Goal: Check status: Check status

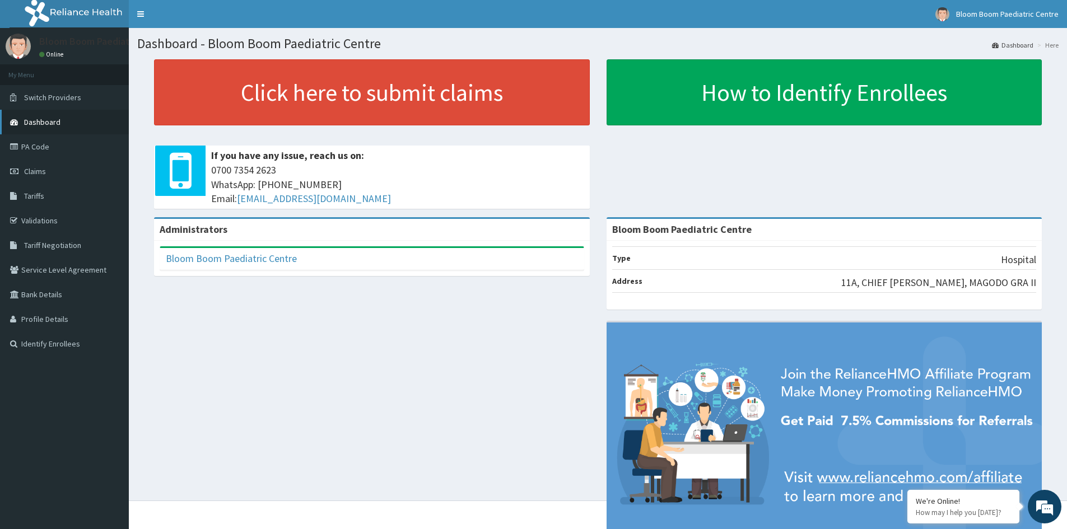
click at [45, 123] on span "Dashboard" at bounding box center [42, 122] width 36 height 10
click at [34, 172] on span "Claims" at bounding box center [35, 171] width 22 height 10
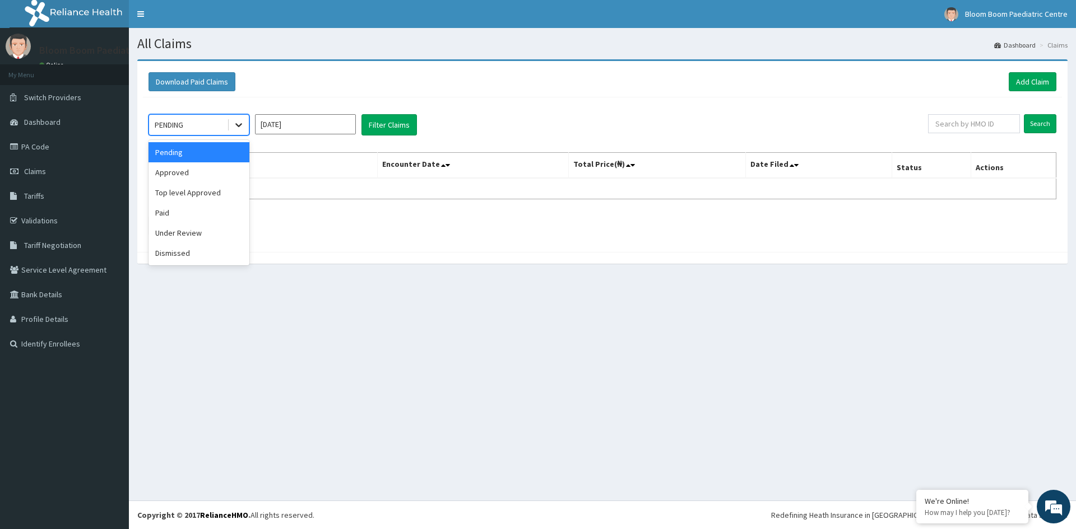
click at [232, 132] on div at bounding box center [239, 125] width 20 height 20
click at [213, 234] on div "Under Review" at bounding box center [198, 233] width 101 height 20
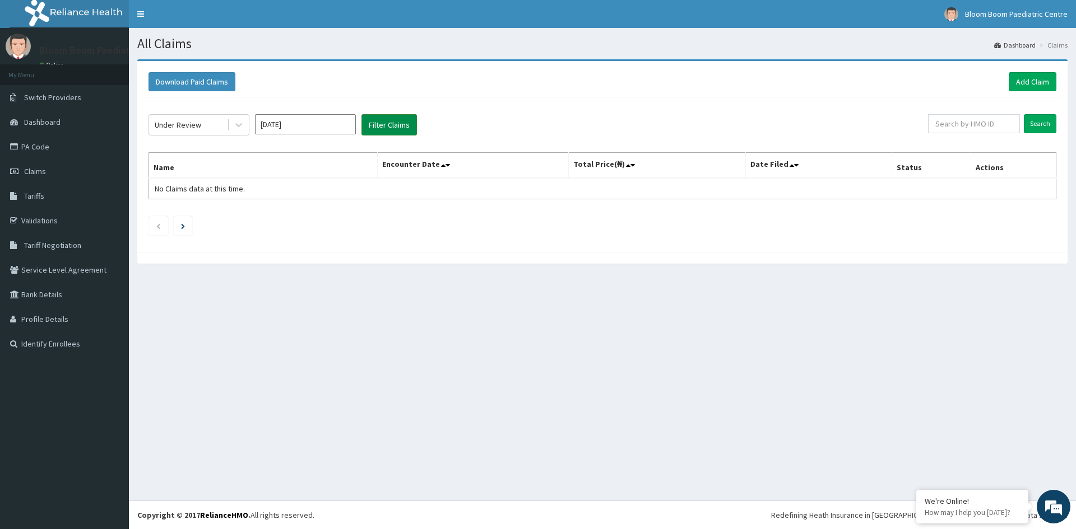
click at [380, 125] on button "Filter Claims" at bounding box center [388, 124] width 55 height 21
click at [378, 127] on button "Filter Claims" at bounding box center [388, 124] width 55 height 21
click at [238, 124] on icon at bounding box center [238, 124] width 11 height 11
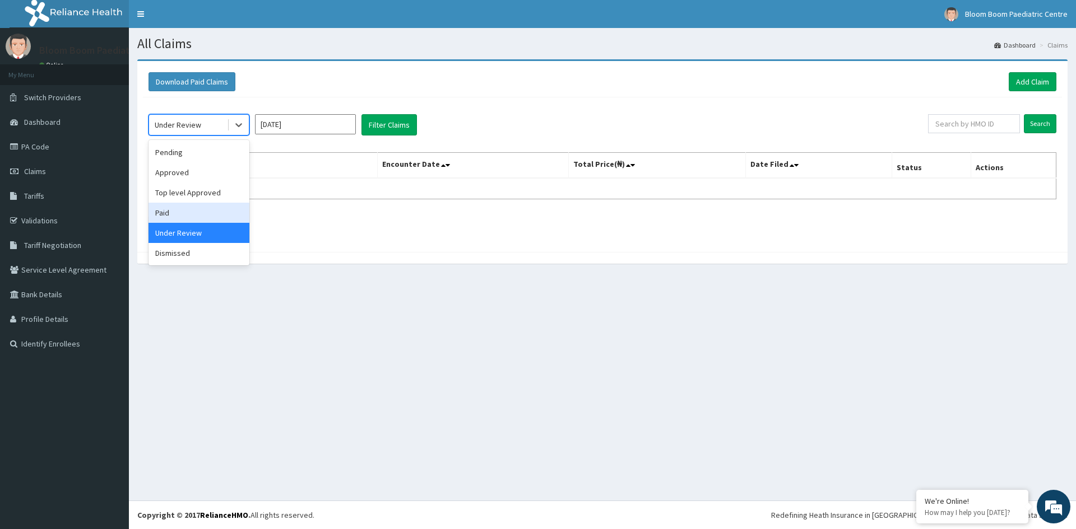
click at [206, 220] on div "Paid" at bounding box center [198, 213] width 101 height 20
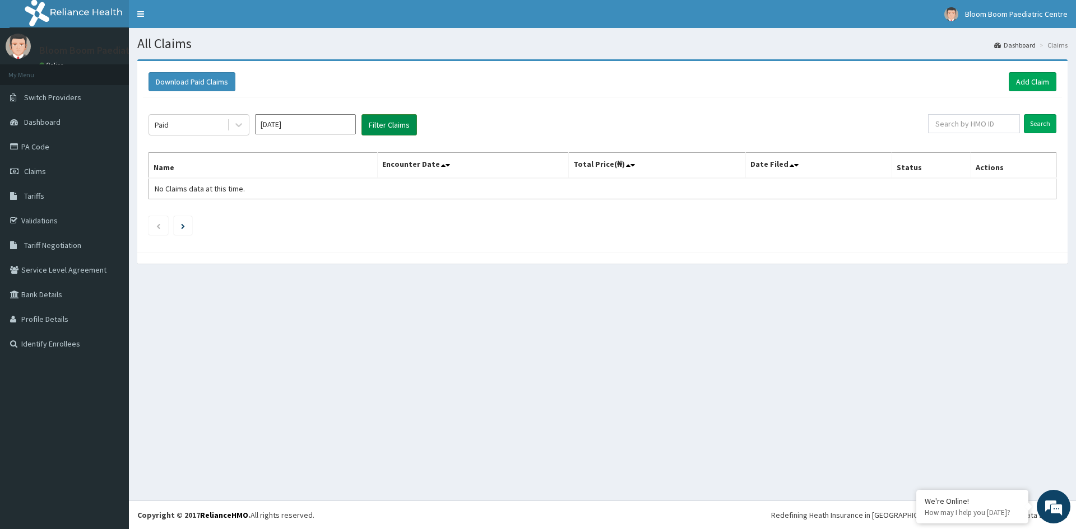
click at [383, 129] on button "Filter Claims" at bounding box center [388, 124] width 55 height 21
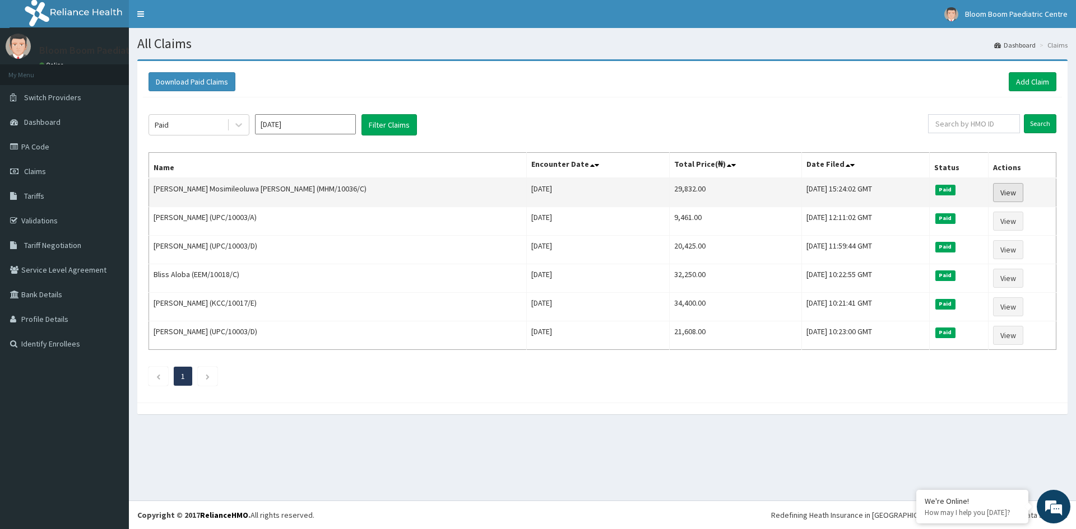
click at [1011, 193] on link "View" at bounding box center [1008, 192] width 30 height 19
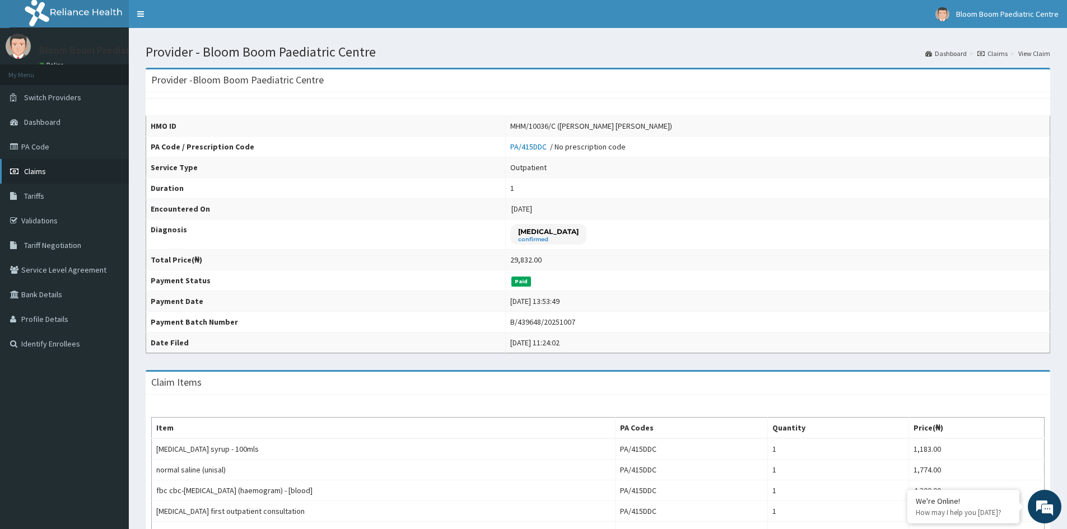
click at [40, 167] on span "Claims" at bounding box center [35, 171] width 22 height 10
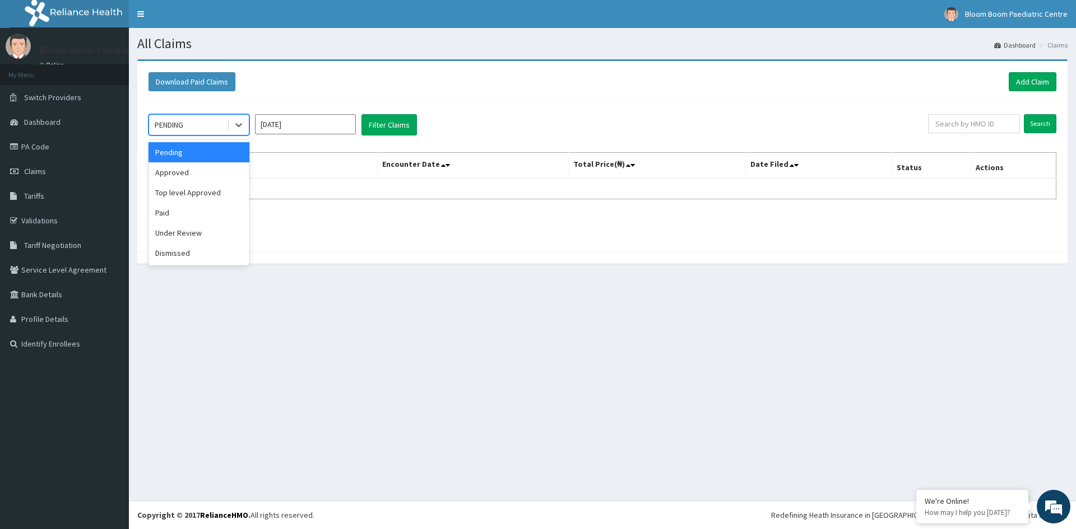
click at [329, 123] on input "[DATE]" at bounding box center [305, 124] width 101 height 20
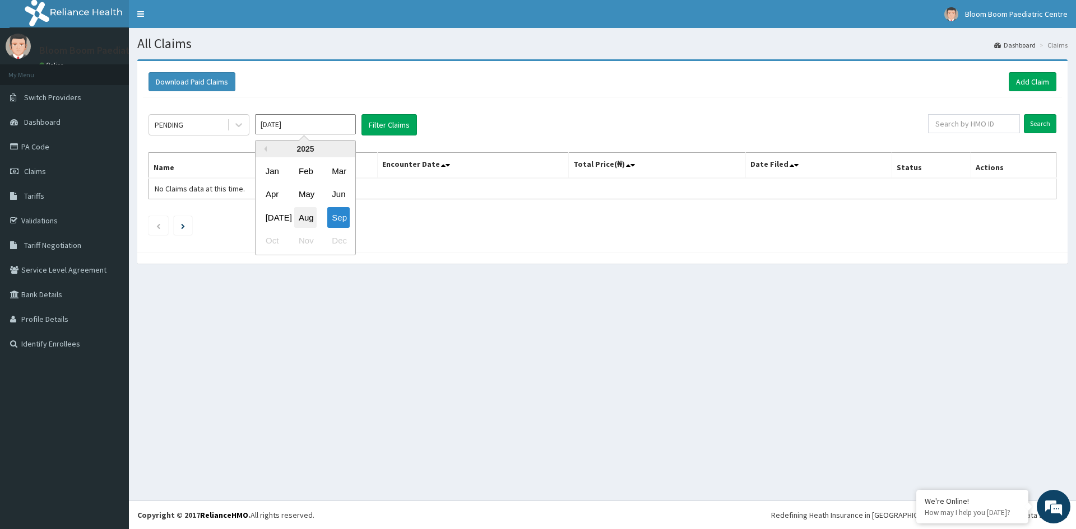
click at [307, 216] on div "Aug" at bounding box center [305, 217] width 22 height 21
click at [387, 125] on button "Filter Claims" at bounding box center [388, 124] width 55 height 21
click at [392, 133] on button "Filter Claims" at bounding box center [388, 124] width 55 height 21
click at [391, 133] on button "Filter Claims" at bounding box center [388, 124] width 55 height 21
click at [390, 119] on button "Filter Claims" at bounding box center [388, 124] width 55 height 21
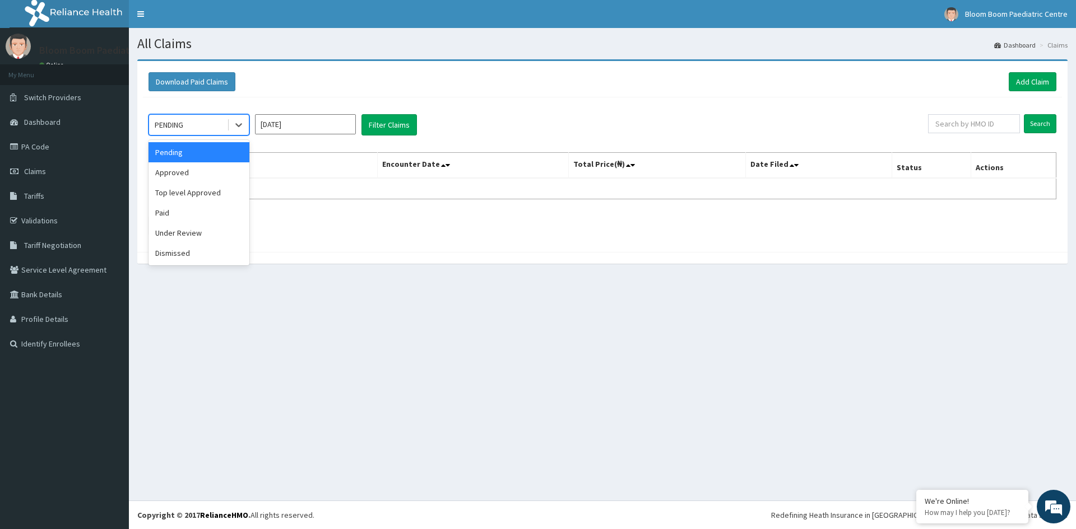
click at [176, 226] on div "Under Review" at bounding box center [198, 233] width 101 height 20
click at [311, 124] on input "Jul 2025" at bounding box center [305, 124] width 101 height 20
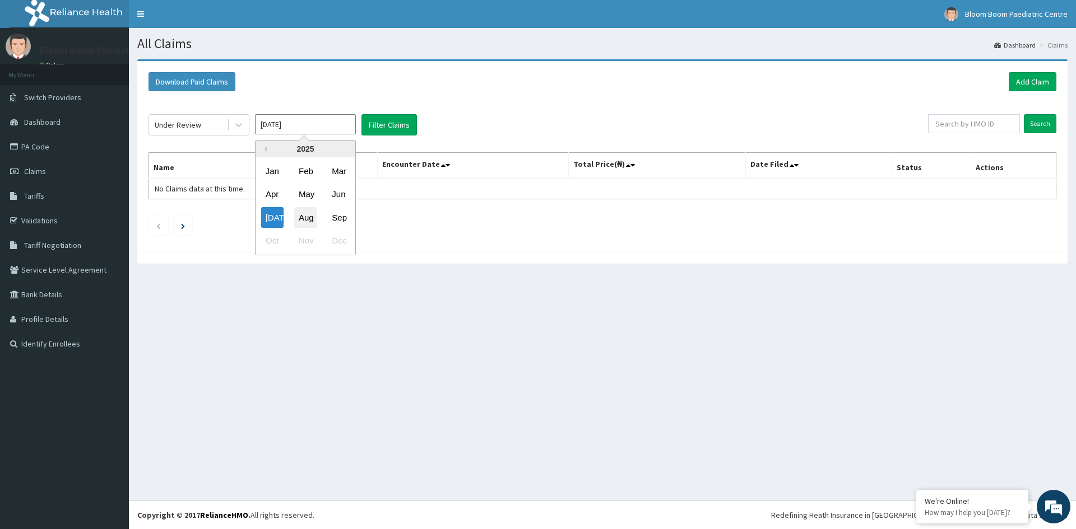
click at [306, 219] on div "Aug" at bounding box center [305, 217] width 22 height 21
click at [396, 125] on button "Filter Claims" at bounding box center [388, 124] width 55 height 21
click at [397, 130] on button "Filter Claims" at bounding box center [388, 124] width 55 height 21
click at [395, 120] on button "Filter Claims" at bounding box center [388, 124] width 55 height 21
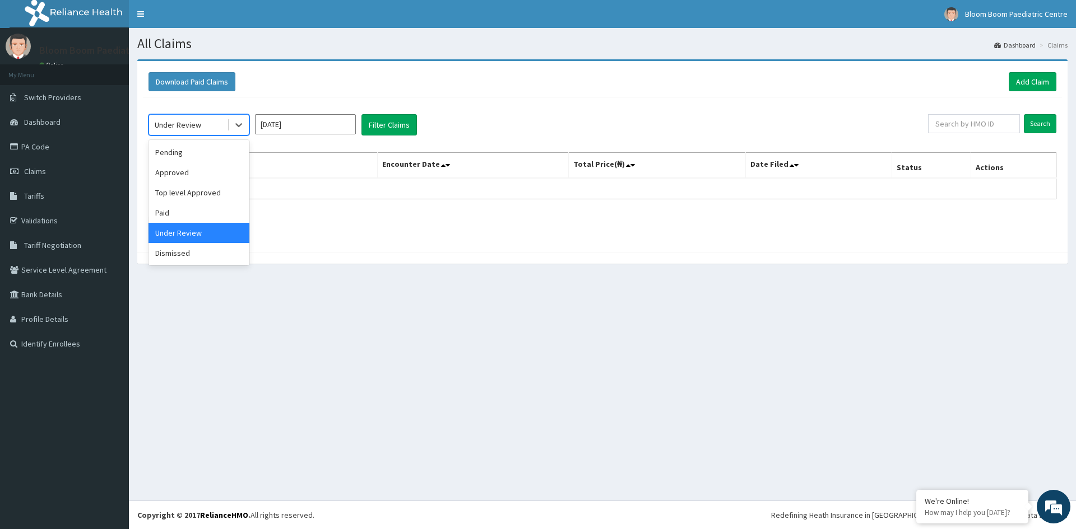
click at [304, 120] on input "[DATE]" at bounding box center [305, 124] width 101 height 20
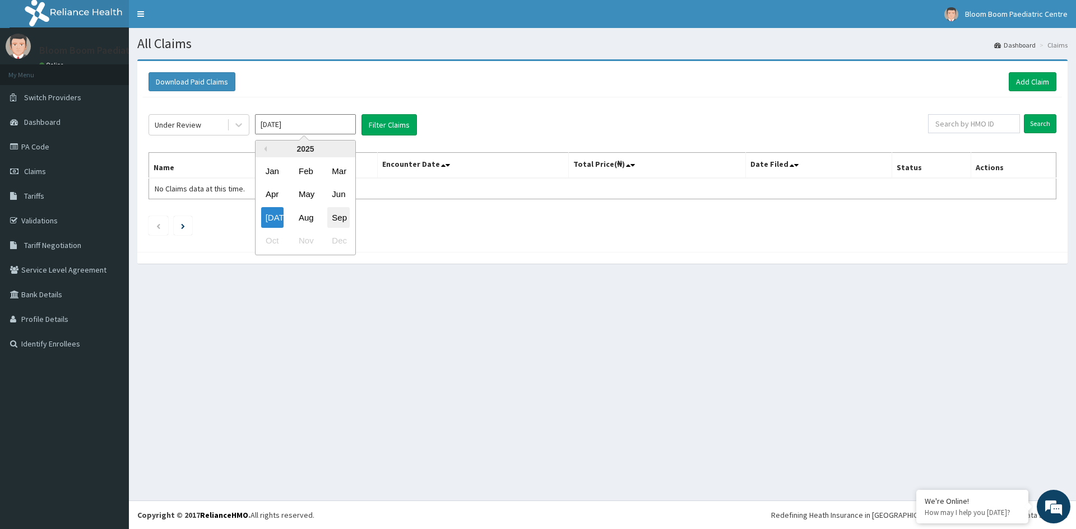
click at [344, 215] on div "Sep" at bounding box center [338, 217] width 22 height 21
click at [336, 125] on input "[DATE]" at bounding box center [305, 124] width 101 height 20
click at [343, 216] on div "Sep" at bounding box center [338, 217] width 22 height 21
click at [321, 127] on input "[DATE]" at bounding box center [305, 124] width 101 height 20
click at [342, 218] on div "Sep" at bounding box center [338, 217] width 22 height 21
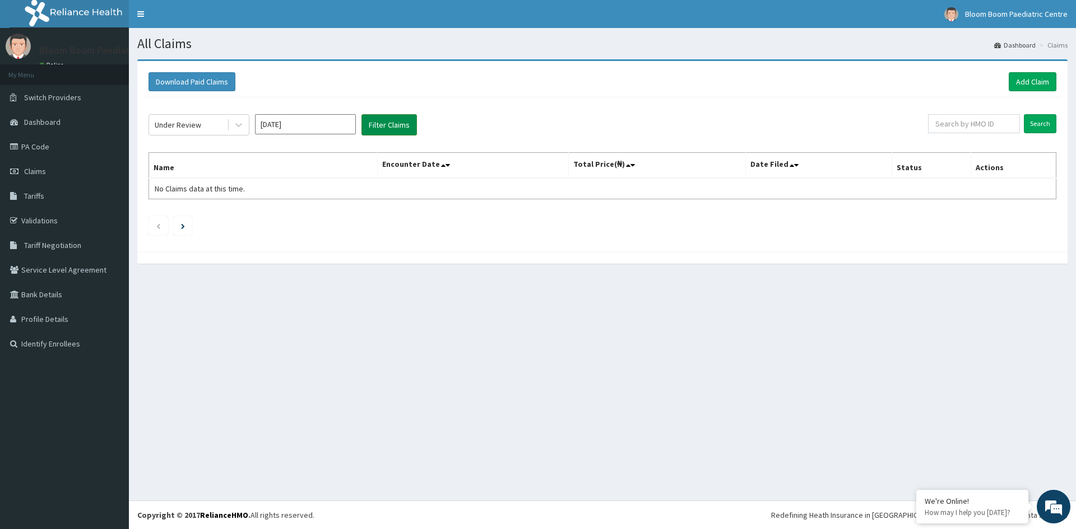
click at [394, 128] on button "Filter Claims" at bounding box center [388, 124] width 55 height 21
click at [394, 125] on button "Filter Claims" at bounding box center [388, 124] width 55 height 21
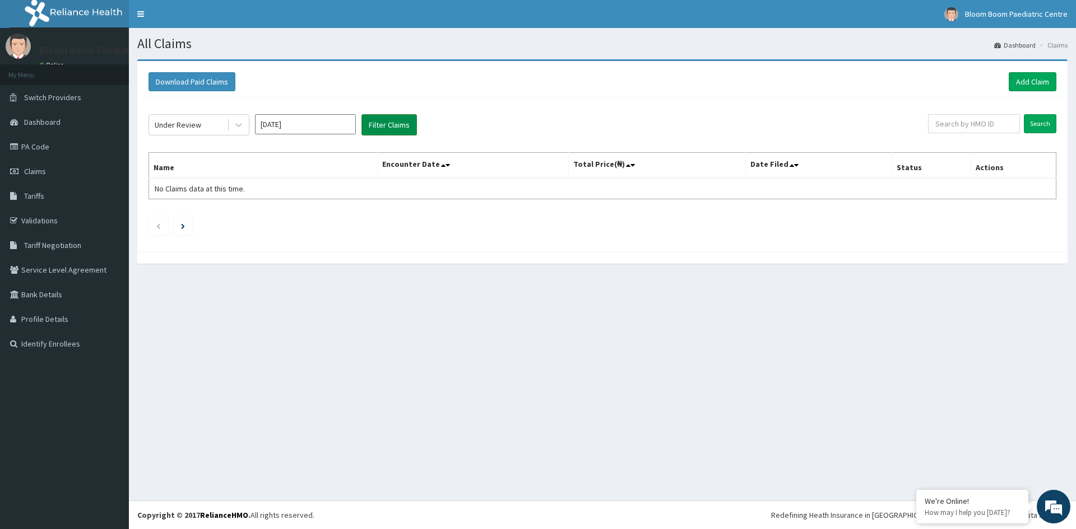
click at [394, 125] on button "Filter Claims" at bounding box center [388, 124] width 55 height 21
click at [328, 134] on input "[DATE]" at bounding box center [305, 124] width 101 height 20
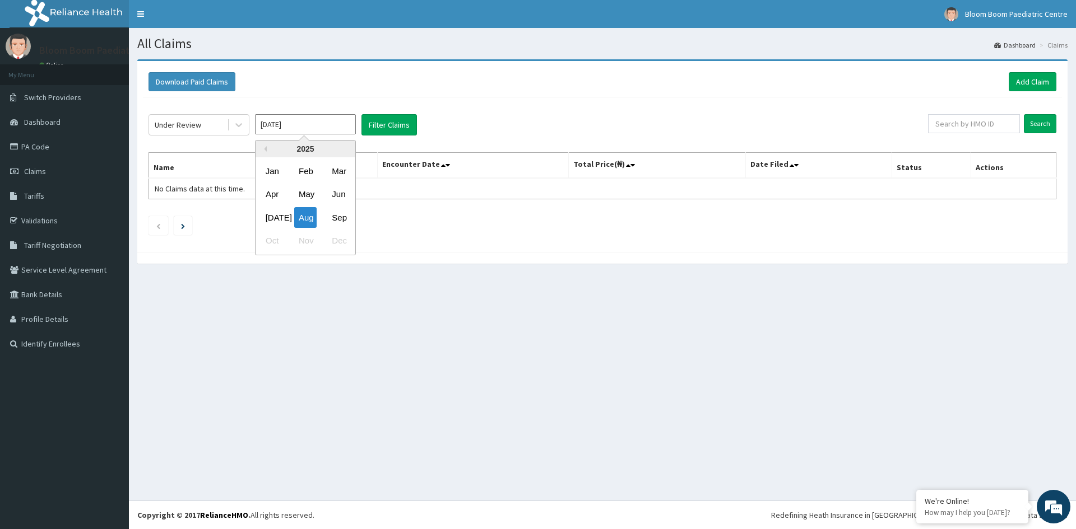
click at [328, 134] on input "[DATE]" at bounding box center [305, 124] width 101 height 20
click at [340, 216] on div "Sep" at bounding box center [338, 217] width 22 height 21
click at [334, 133] on input "[DATE]" at bounding box center [305, 124] width 101 height 20
click at [343, 221] on div "Sep" at bounding box center [338, 217] width 22 height 21
click at [385, 133] on button "Filter Claims" at bounding box center [388, 124] width 55 height 21
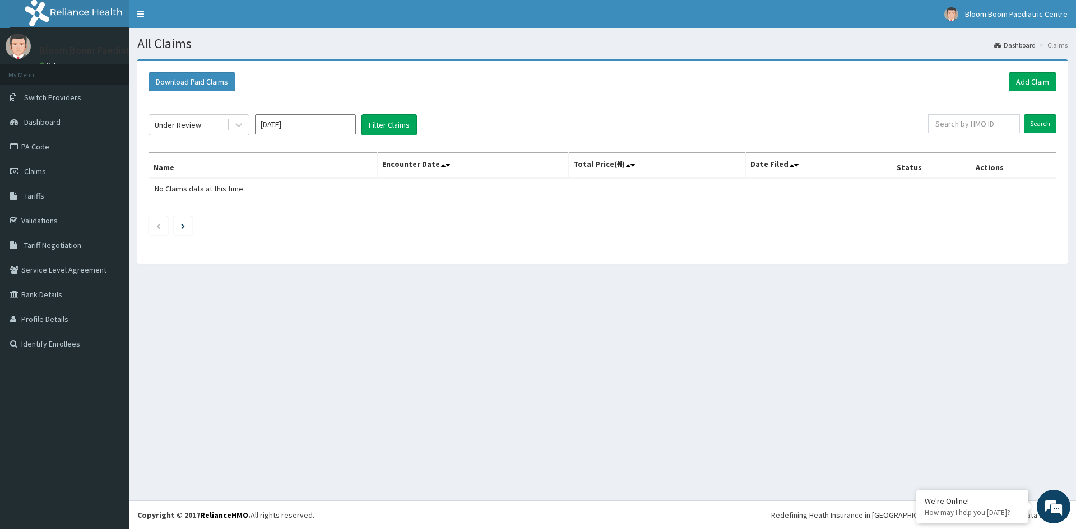
click at [308, 120] on input "[DATE]" at bounding box center [305, 124] width 101 height 20
click at [263, 212] on div "[DATE]" at bounding box center [272, 217] width 22 height 21
click at [382, 131] on button "Filter Claims" at bounding box center [388, 124] width 55 height 21
click at [240, 131] on div at bounding box center [239, 125] width 20 height 20
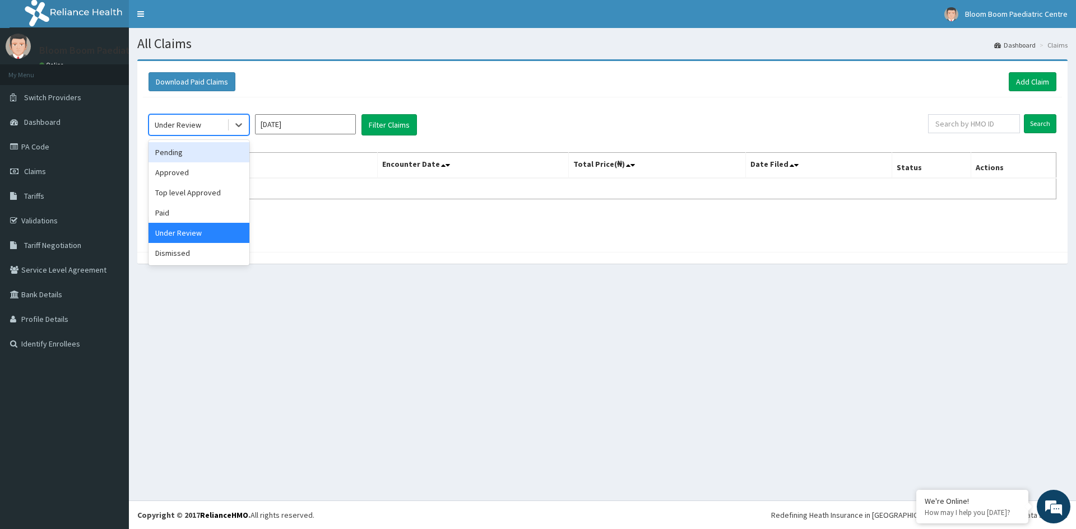
click at [210, 147] on div "Pending" at bounding box center [198, 152] width 101 height 20
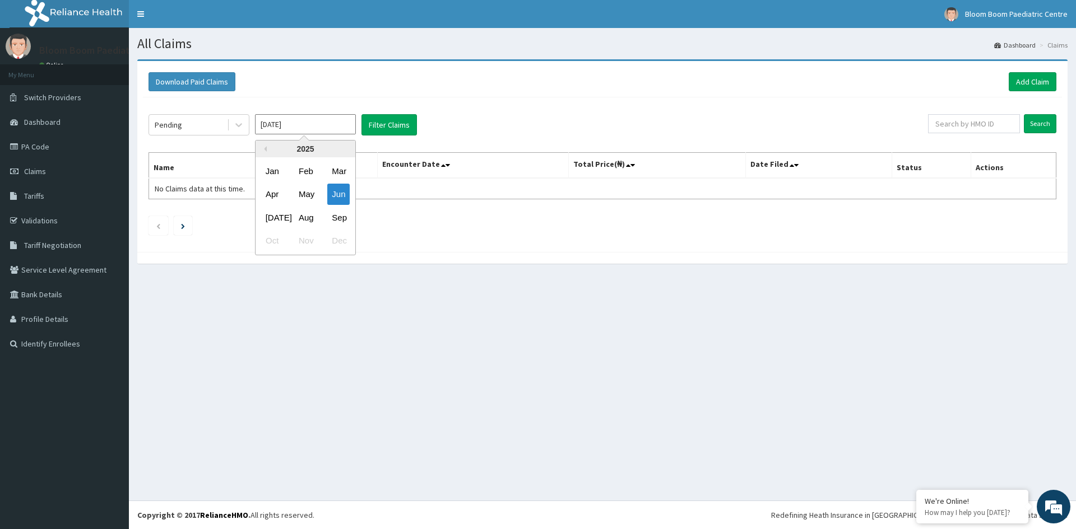
click at [344, 127] on input "Jun 2025" at bounding box center [305, 124] width 101 height 20
click at [337, 220] on div "Sep" at bounding box center [338, 217] width 22 height 21
type input "[DATE]"
click at [394, 134] on button "Filter Claims" at bounding box center [388, 124] width 55 height 21
click at [394, 133] on button "Filter Claims" at bounding box center [388, 124] width 55 height 21
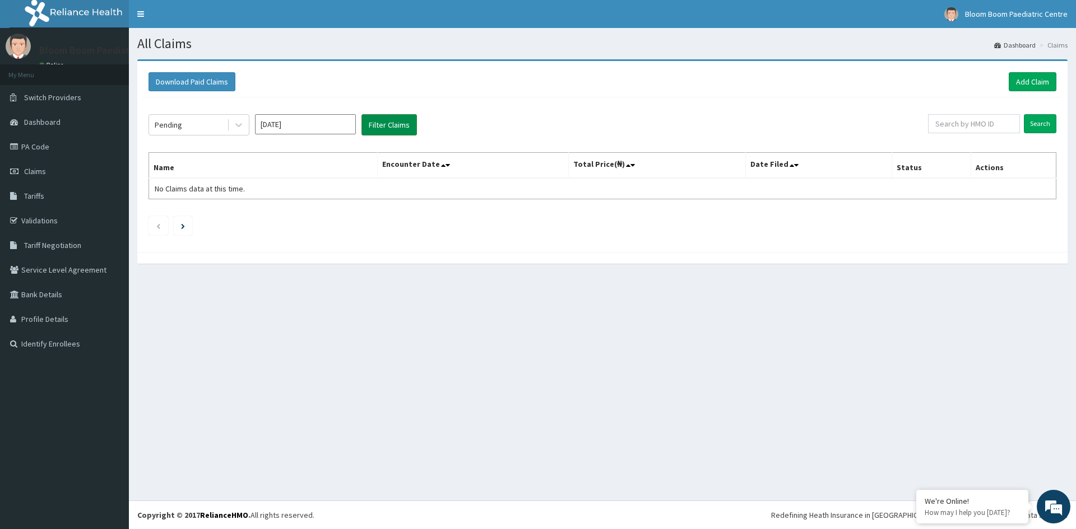
click at [378, 120] on button "Filter Claims" at bounding box center [388, 124] width 55 height 21
click at [376, 118] on button "Filter Claims" at bounding box center [388, 124] width 55 height 21
click at [319, 121] on input "[DATE]" at bounding box center [305, 124] width 101 height 20
click at [340, 211] on div "Sep" at bounding box center [338, 217] width 22 height 21
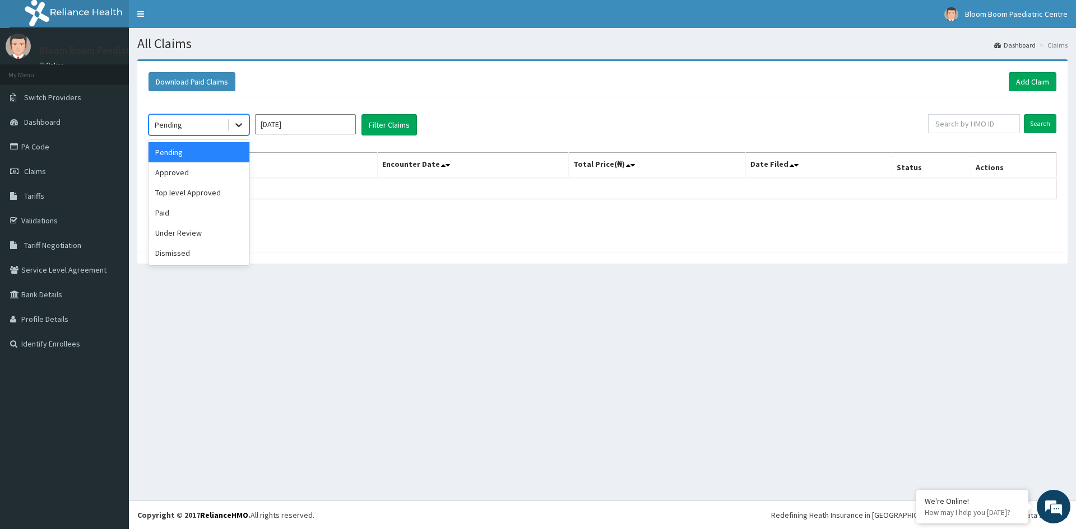
click at [234, 120] on icon at bounding box center [238, 124] width 11 height 11
click at [206, 168] on div "Approved" at bounding box center [198, 172] width 101 height 20
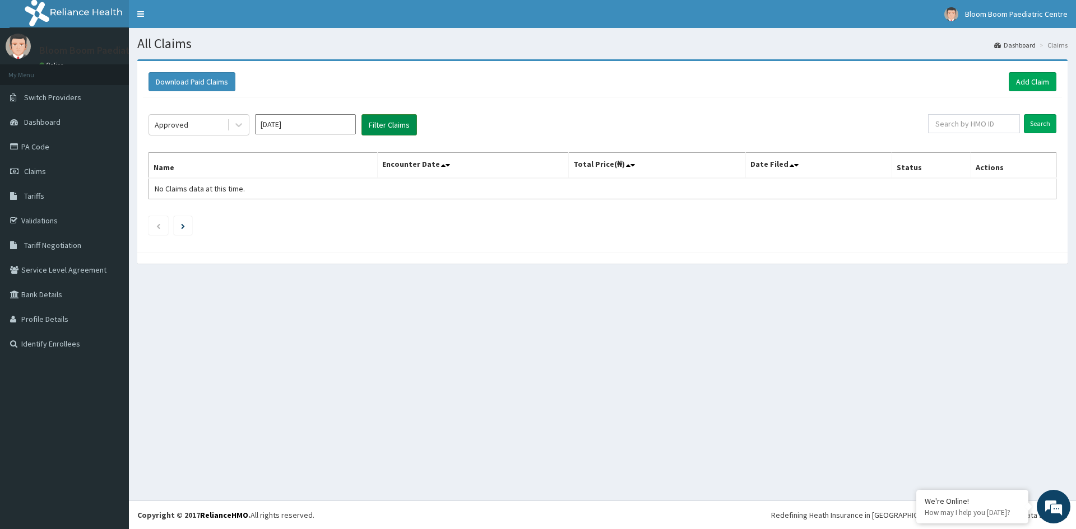
click at [388, 127] on button "Filter Claims" at bounding box center [388, 124] width 55 height 21
click at [388, 125] on button "Filter Claims" at bounding box center [388, 124] width 55 height 21
click at [300, 123] on input "[DATE]" at bounding box center [305, 124] width 101 height 20
click at [236, 125] on icon at bounding box center [238, 126] width 7 height 4
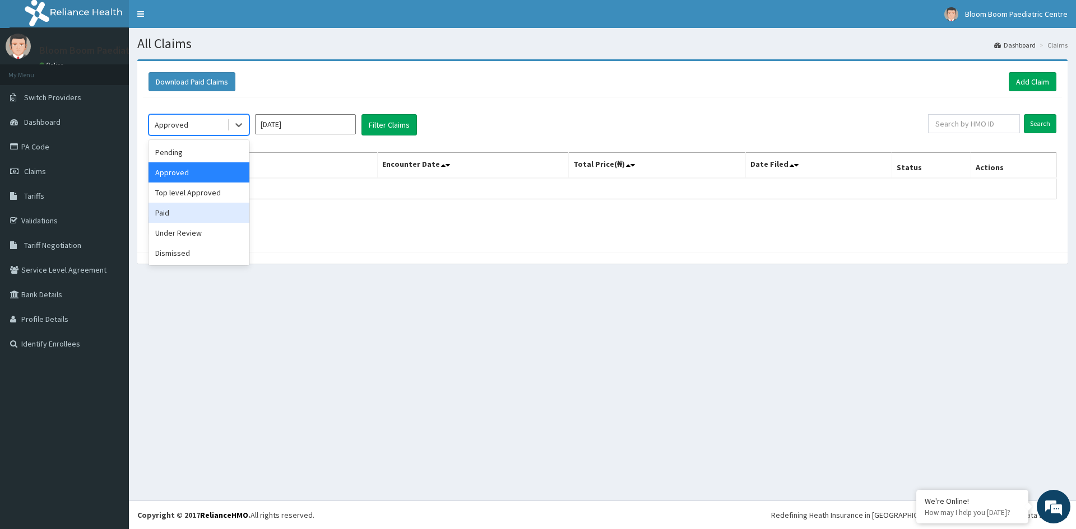
click at [197, 216] on div "Paid" at bounding box center [198, 213] width 101 height 20
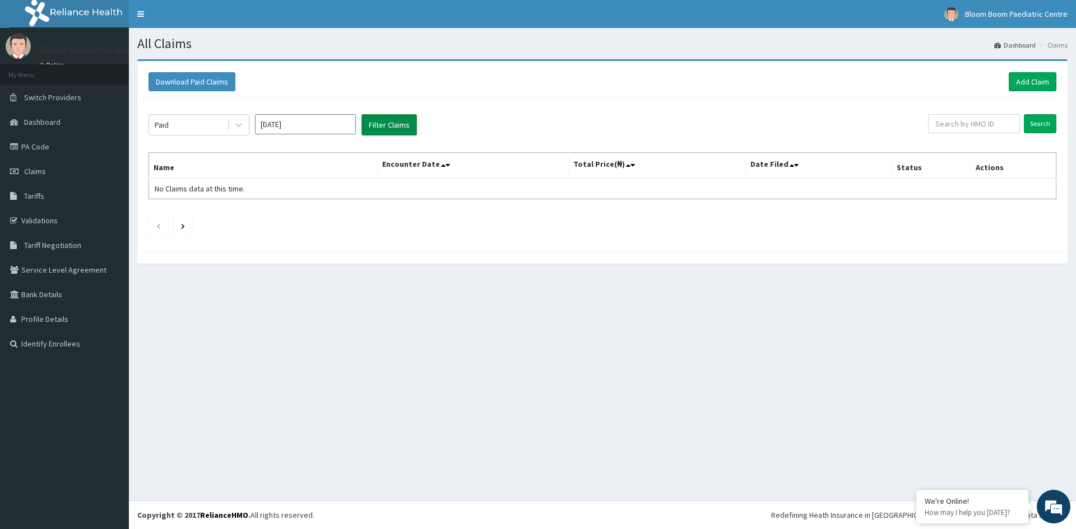
click at [370, 129] on button "Filter Claims" at bounding box center [388, 124] width 55 height 21
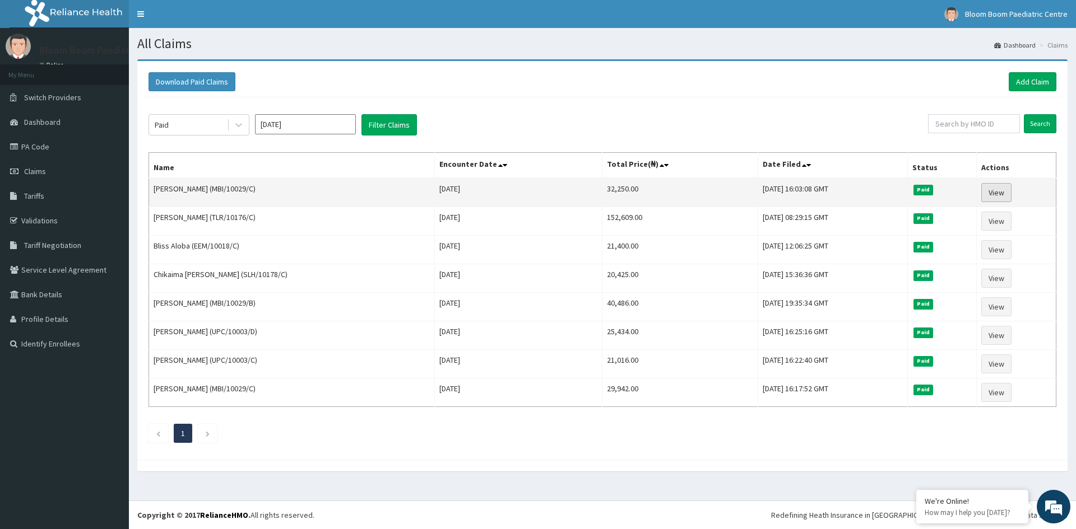
click at [1000, 189] on link "View" at bounding box center [996, 192] width 30 height 19
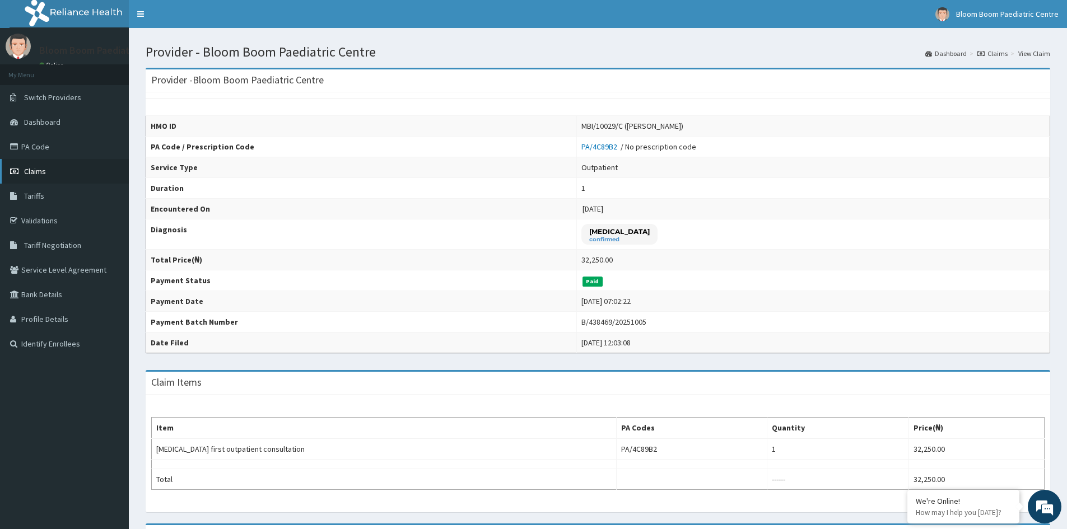
click at [38, 173] on span "Claims" at bounding box center [35, 171] width 22 height 10
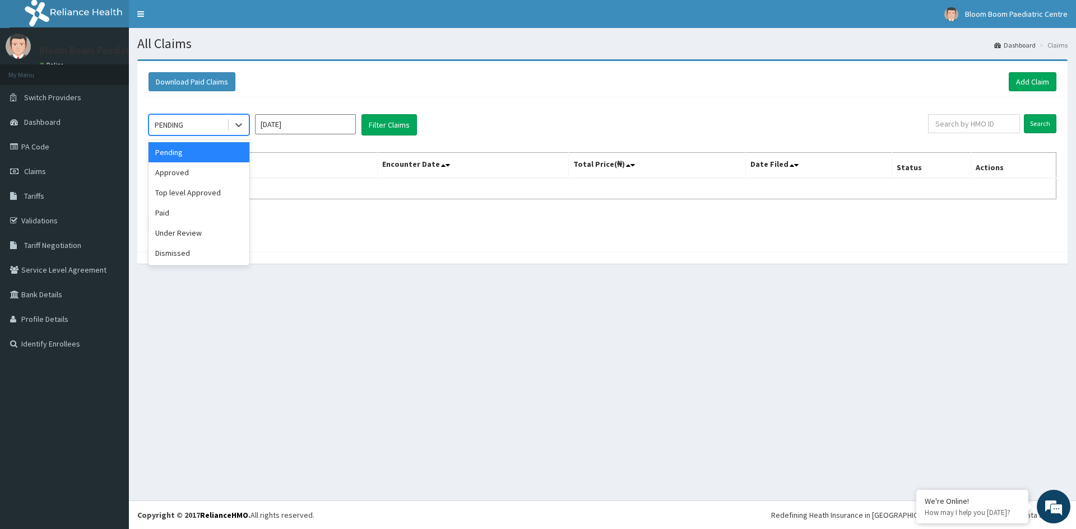
click at [159, 211] on div "Paid" at bounding box center [198, 213] width 101 height 20
click at [295, 123] on input "[DATE]" at bounding box center [305, 124] width 101 height 20
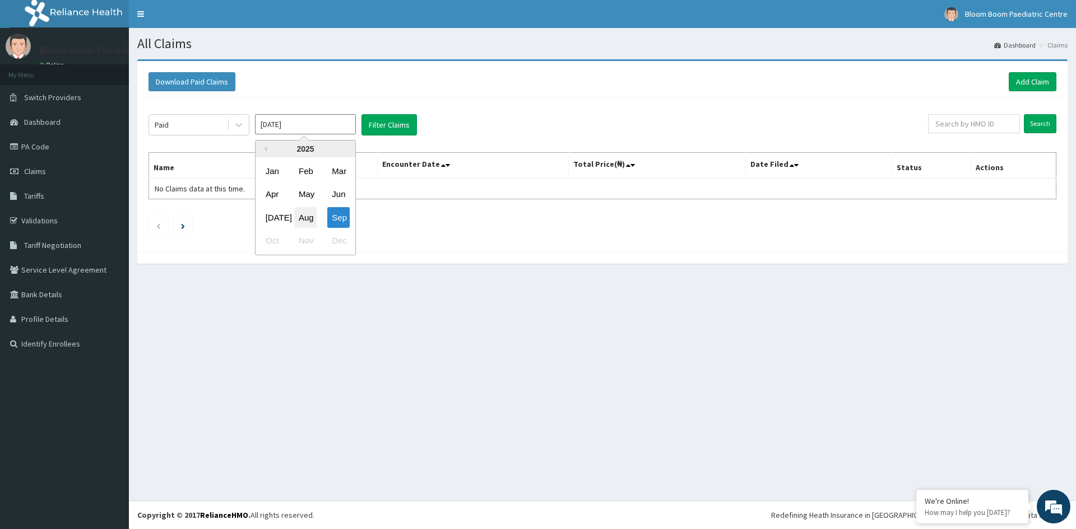
click at [305, 217] on div "Aug" at bounding box center [305, 217] width 22 height 21
type input "[DATE]"
click at [399, 128] on button "Filter Claims" at bounding box center [388, 124] width 55 height 21
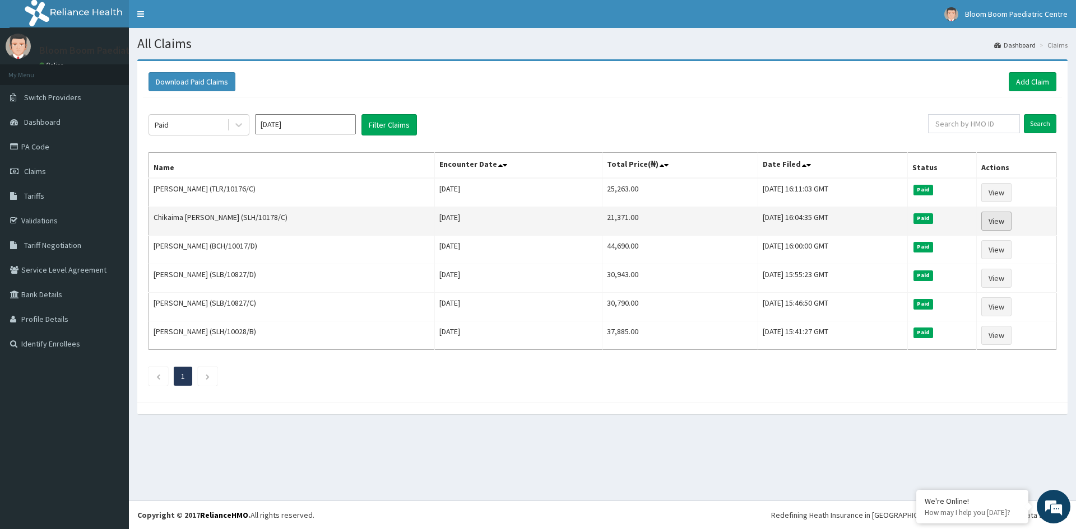
click at [993, 222] on link "View" at bounding box center [996, 221] width 30 height 19
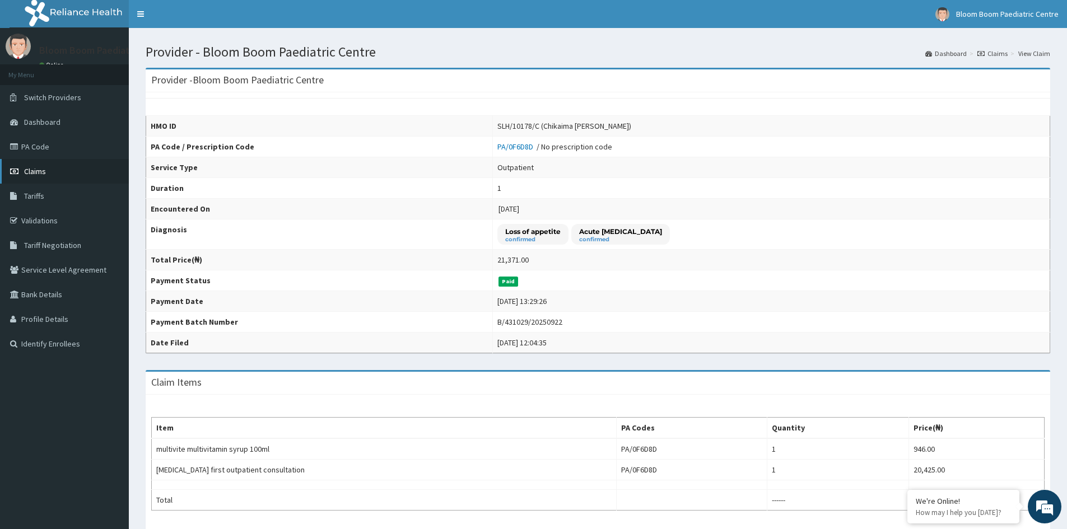
click at [32, 173] on span "Claims" at bounding box center [35, 171] width 22 height 10
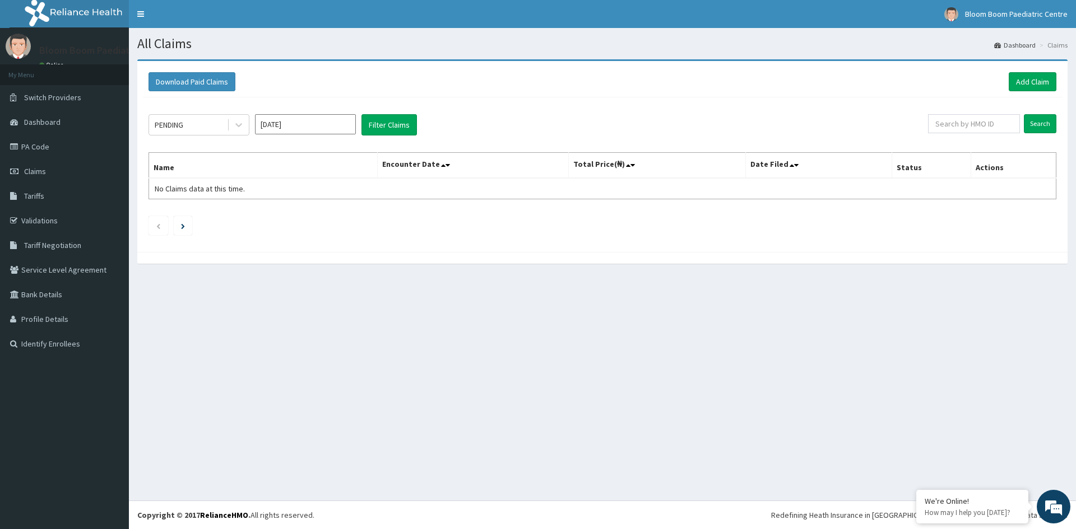
click at [331, 122] on input "Sep 2025" at bounding box center [305, 124] width 101 height 20
click at [164, 211] on div "Paid" at bounding box center [198, 213] width 101 height 20
click at [310, 128] on input "Sep 2025" at bounding box center [305, 124] width 101 height 20
click at [306, 216] on div "Aug" at bounding box center [305, 217] width 22 height 21
click at [380, 127] on button "Filter Claims" at bounding box center [388, 124] width 55 height 21
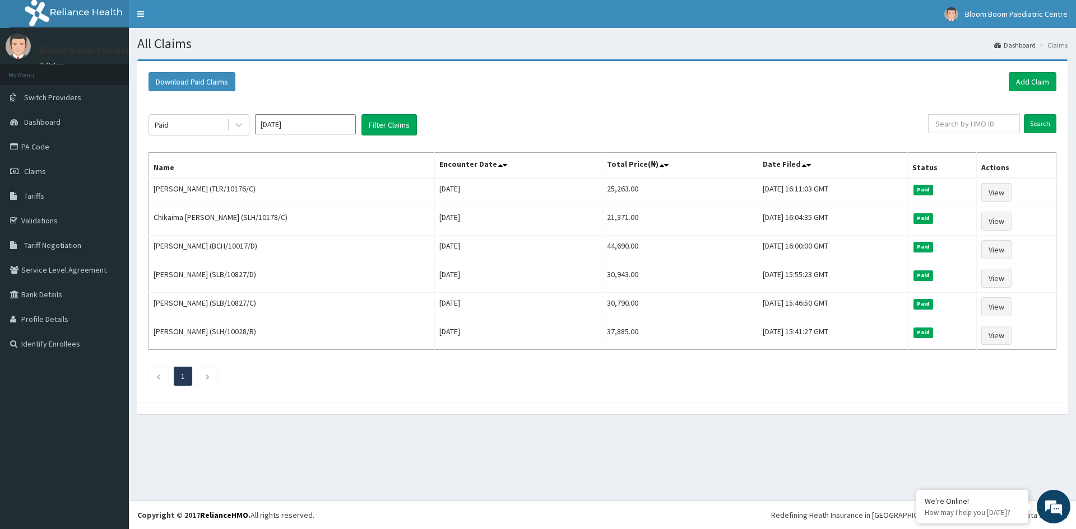
click at [288, 123] on input "[DATE]" at bounding box center [305, 124] width 101 height 20
click at [313, 217] on div "Aug" at bounding box center [305, 217] width 22 height 21
click at [384, 127] on button "Filter Claims" at bounding box center [388, 124] width 55 height 21
click at [377, 115] on button "Filter Claims" at bounding box center [388, 124] width 55 height 21
click at [285, 128] on input "Jul 2025" at bounding box center [305, 124] width 101 height 20
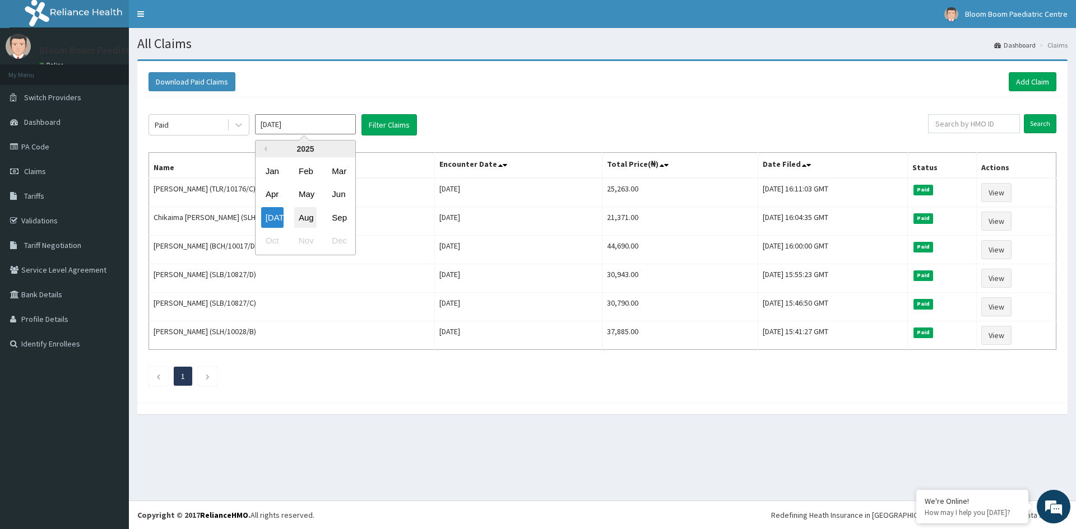
click at [299, 217] on div "Aug" at bounding box center [305, 217] width 22 height 21
click at [315, 128] on input "Jul 2025" at bounding box center [305, 124] width 101 height 20
click at [306, 219] on div "Aug" at bounding box center [305, 217] width 22 height 21
click at [300, 123] on input "Jul 2025" at bounding box center [305, 124] width 101 height 20
click at [300, 122] on input "Jul 2025" at bounding box center [305, 124] width 101 height 20
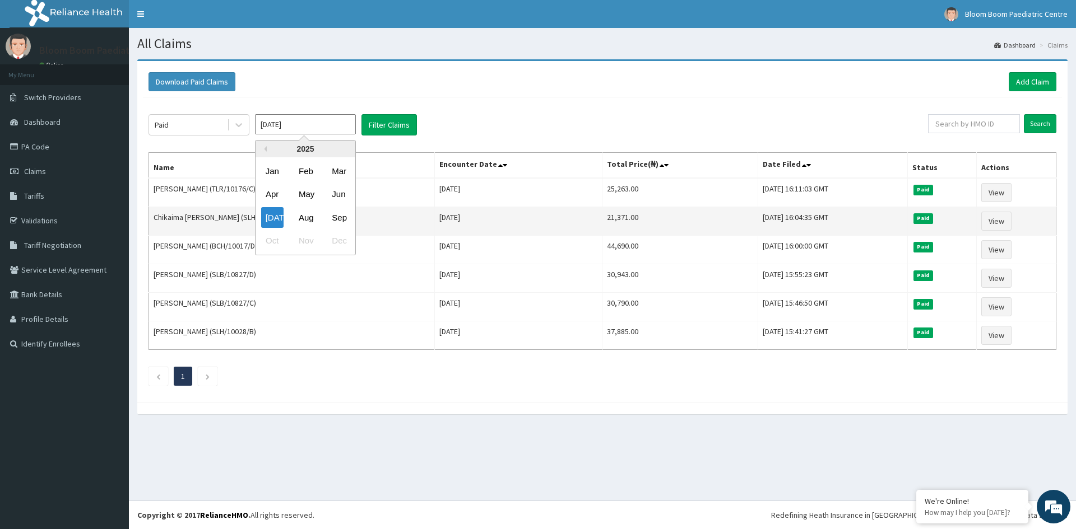
click at [305, 214] on div "Aug" at bounding box center [305, 217] width 22 height 21
click at [346, 125] on input "Jul 2025" at bounding box center [305, 124] width 101 height 20
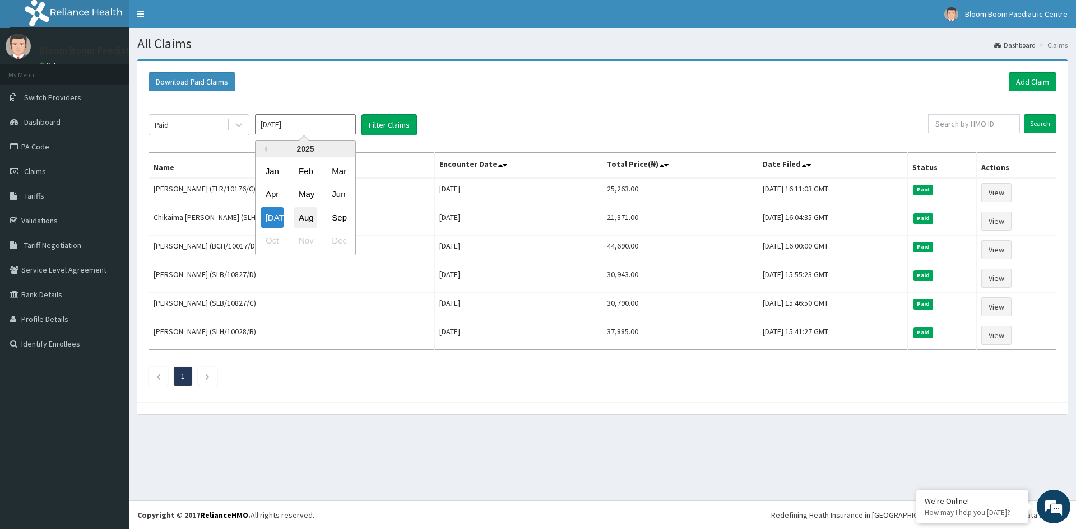
click at [306, 216] on div "Aug" at bounding box center [305, 217] width 22 height 21
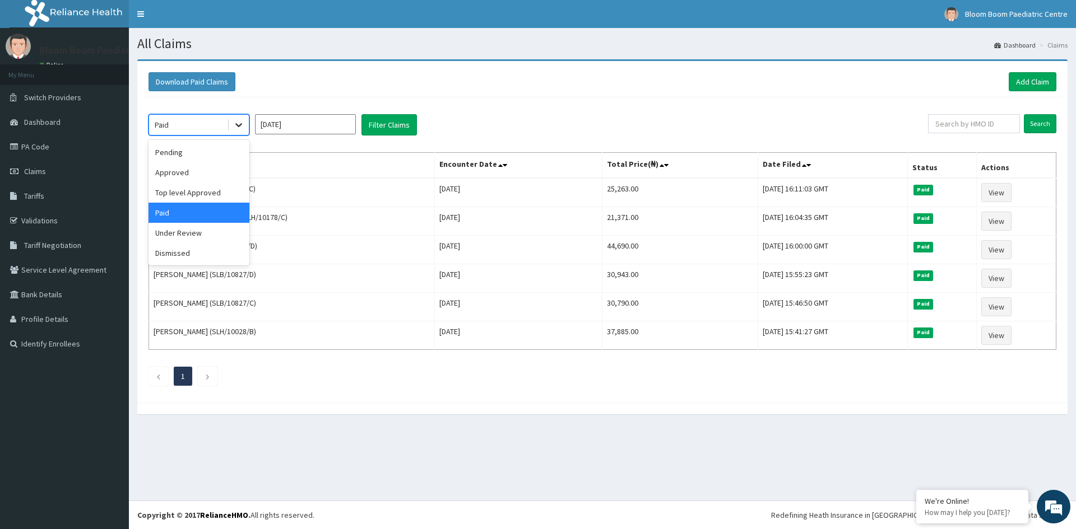
click at [241, 128] on icon at bounding box center [238, 124] width 11 height 11
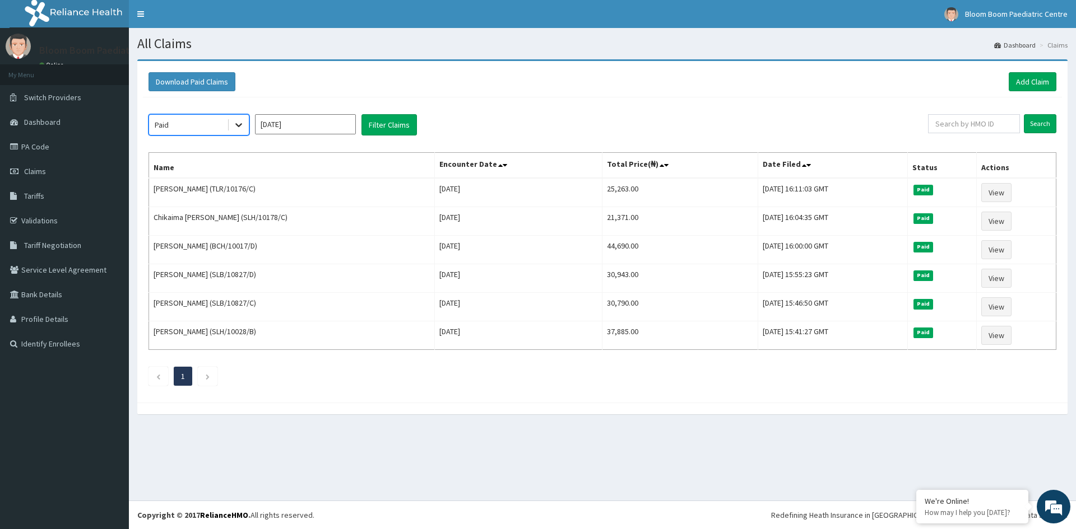
click at [241, 126] on icon at bounding box center [238, 124] width 11 height 11
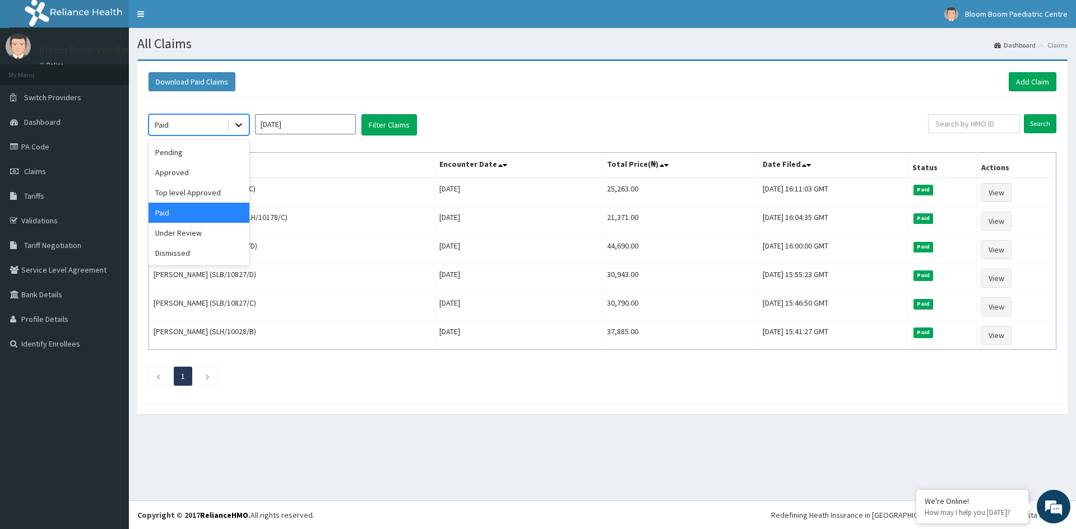
click at [238, 124] on icon at bounding box center [238, 124] width 11 height 11
click at [191, 159] on div "Pending" at bounding box center [198, 152] width 101 height 20
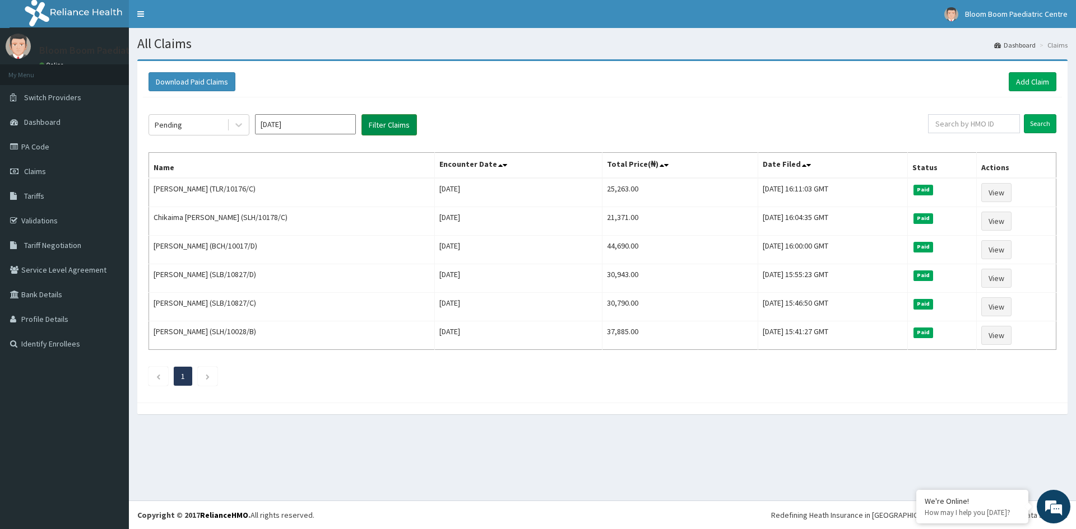
click at [389, 127] on button "Filter Claims" at bounding box center [388, 124] width 55 height 21
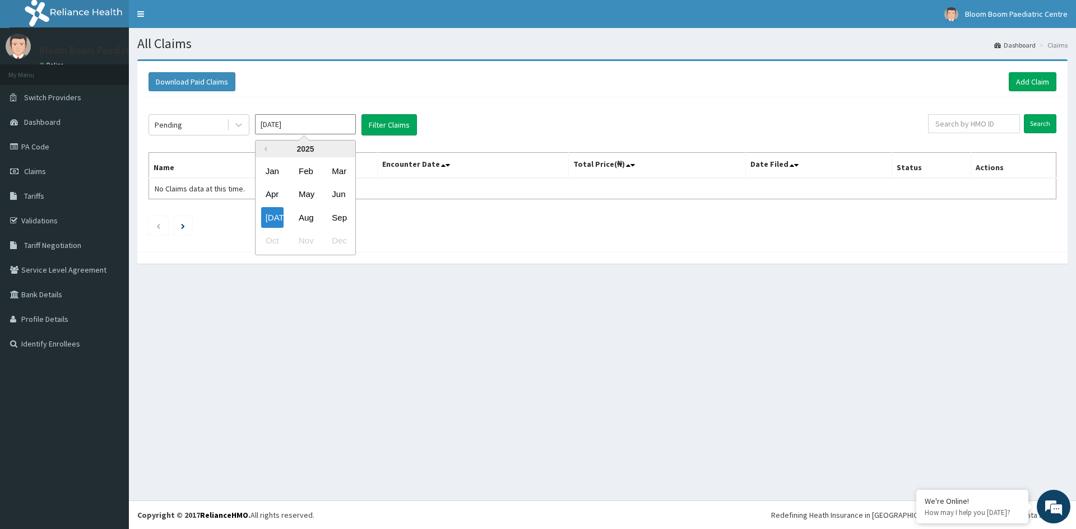
click at [294, 131] on input "Jul 2025" at bounding box center [305, 124] width 101 height 20
click at [302, 213] on div "Aug" at bounding box center [305, 217] width 22 height 21
click at [312, 120] on input "Jul 2025" at bounding box center [305, 124] width 101 height 20
click at [305, 216] on div "Aug" at bounding box center [305, 217] width 22 height 21
click at [235, 126] on icon at bounding box center [238, 124] width 11 height 11
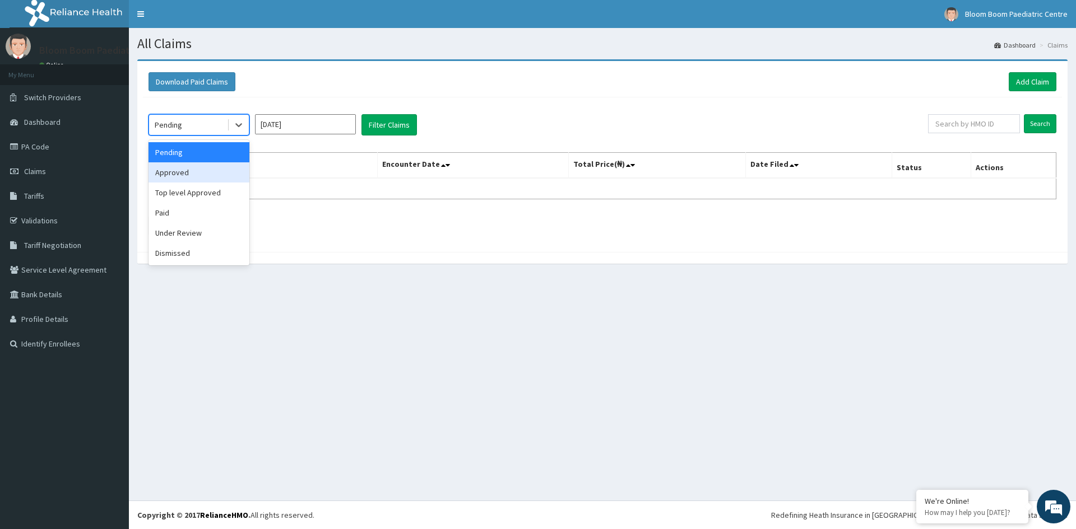
click at [220, 177] on div "Approved" at bounding box center [198, 172] width 101 height 20
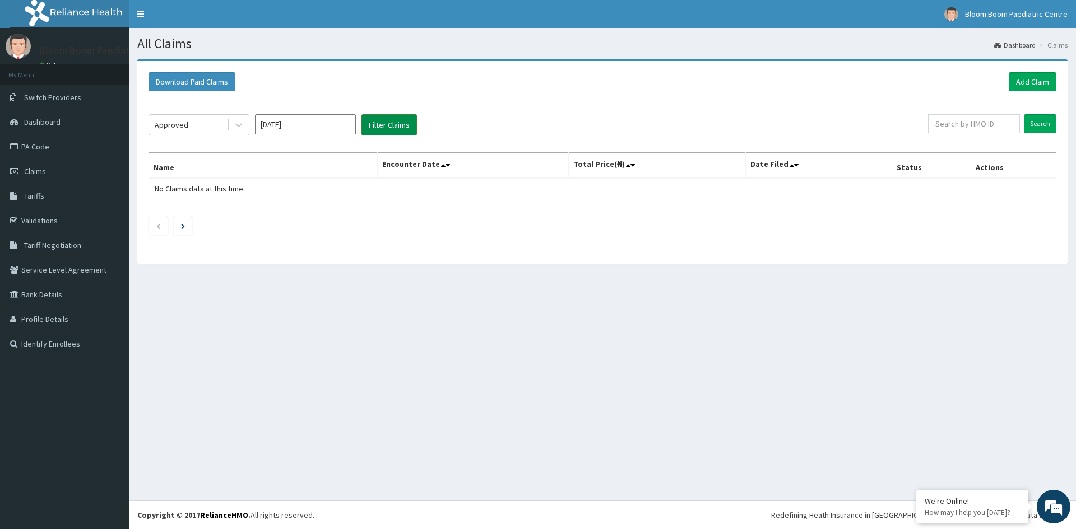
click at [383, 121] on button "Filter Claims" at bounding box center [388, 124] width 55 height 21
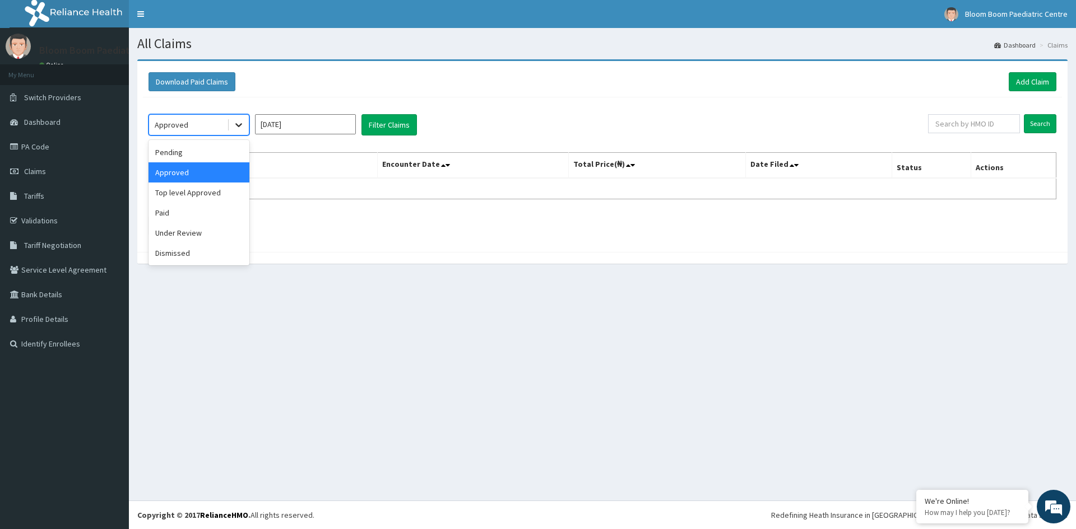
click at [239, 124] on icon at bounding box center [238, 124] width 11 height 11
click at [226, 199] on div "Top level Approved" at bounding box center [198, 193] width 101 height 20
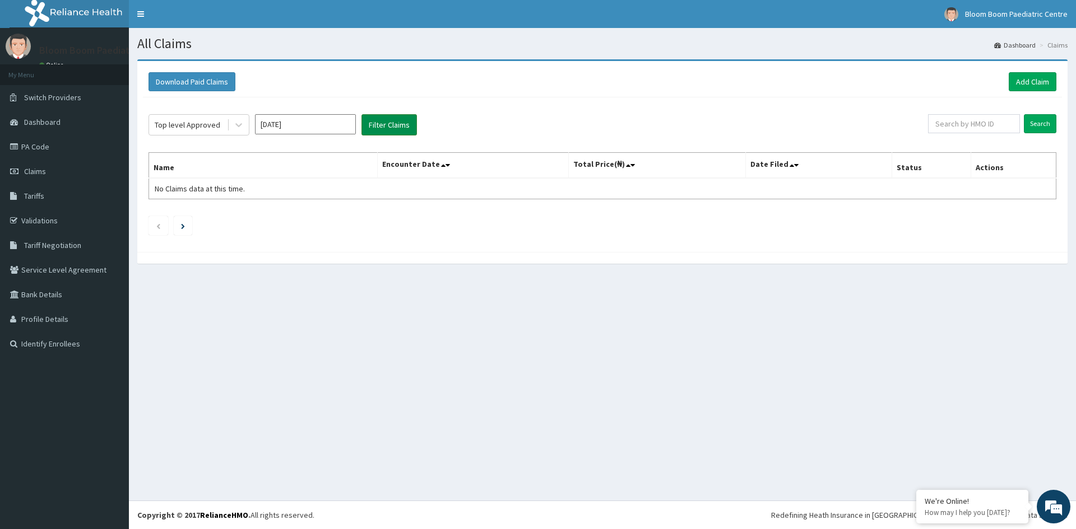
click at [377, 128] on button "Filter Claims" at bounding box center [388, 124] width 55 height 21
click at [243, 131] on icon at bounding box center [238, 124] width 11 height 11
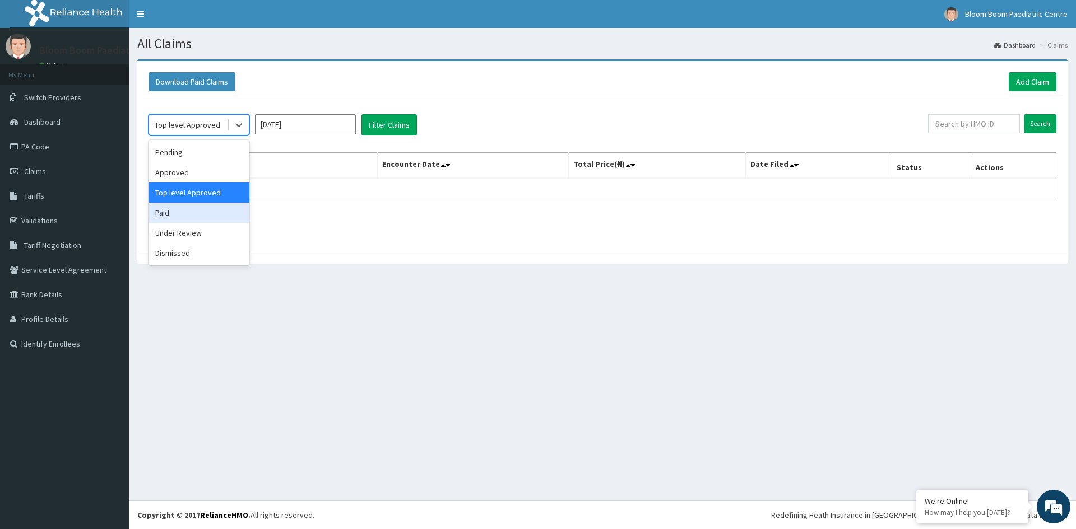
click at [213, 215] on div "Paid" at bounding box center [198, 213] width 101 height 20
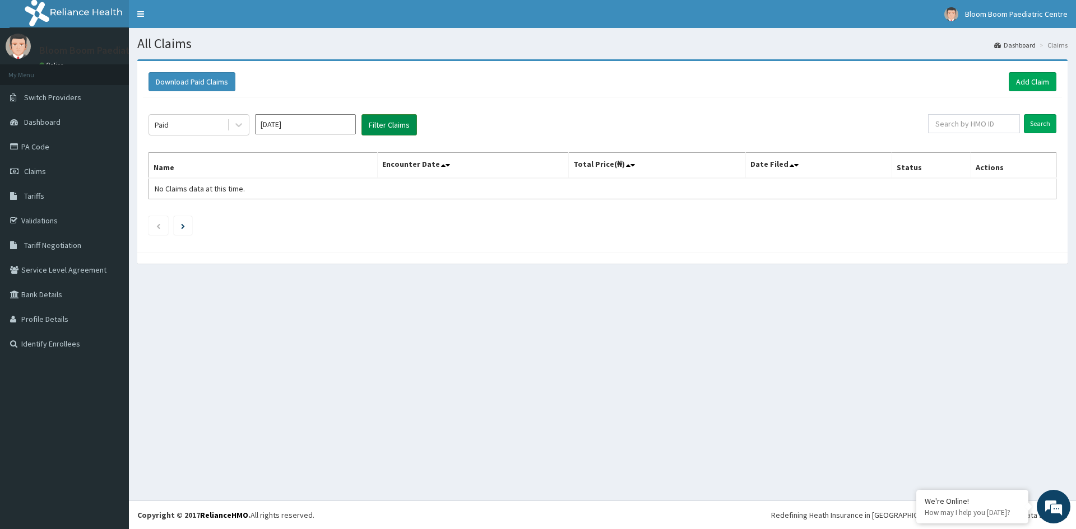
click at [381, 119] on button "Filter Claims" at bounding box center [388, 124] width 55 height 21
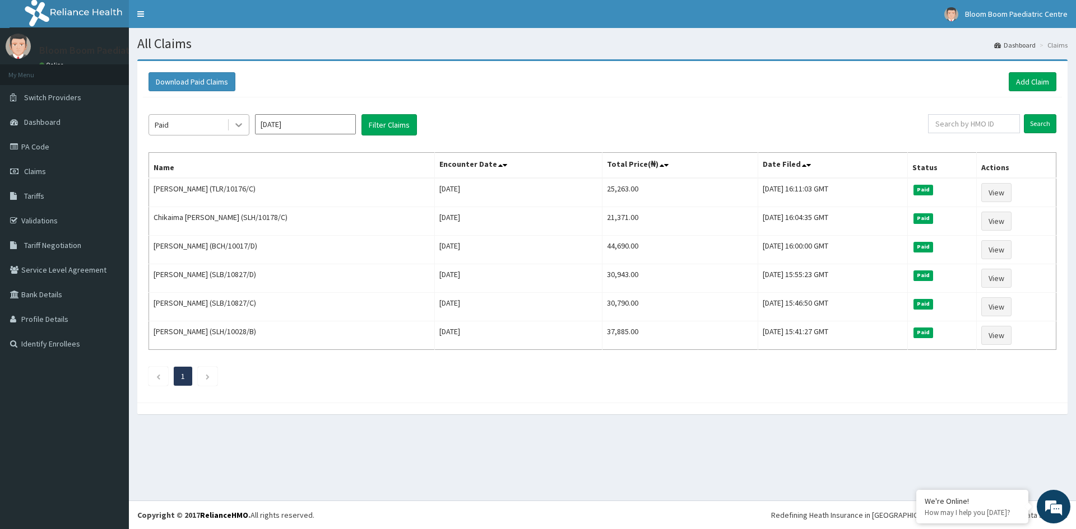
click at [238, 124] on icon at bounding box center [238, 124] width 11 height 11
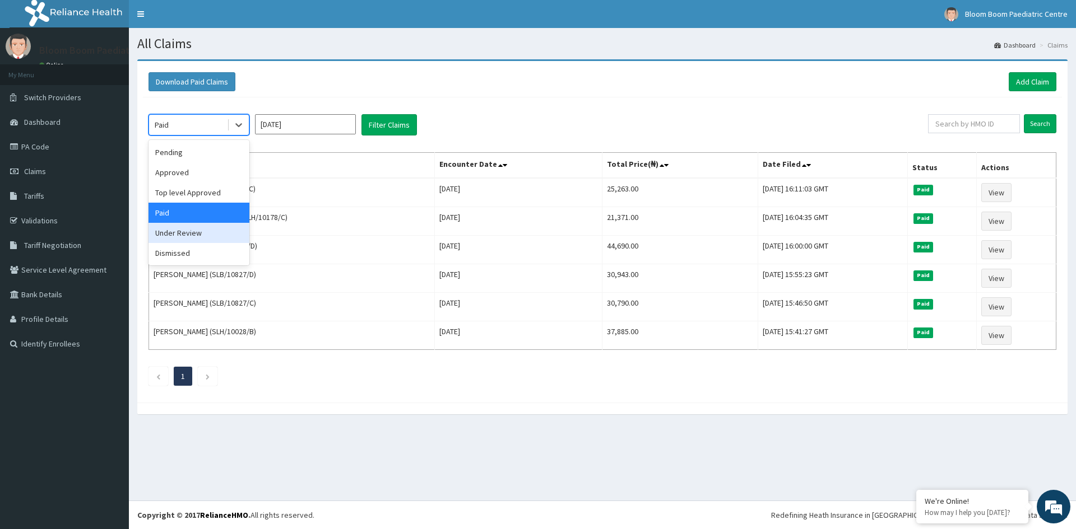
click at [222, 235] on div "Under Review" at bounding box center [198, 233] width 101 height 20
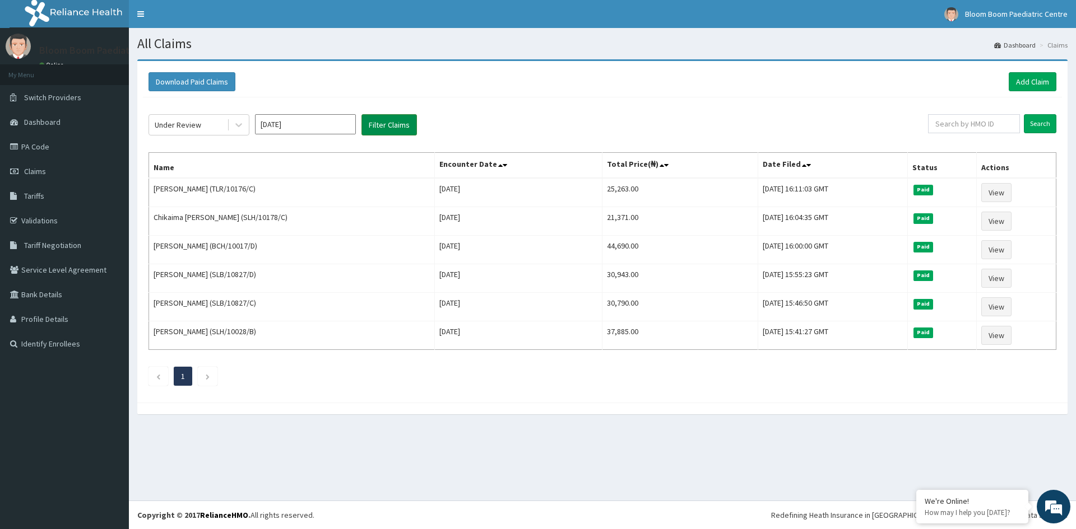
click at [383, 124] on button "Filter Claims" at bounding box center [388, 124] width 55 height 21
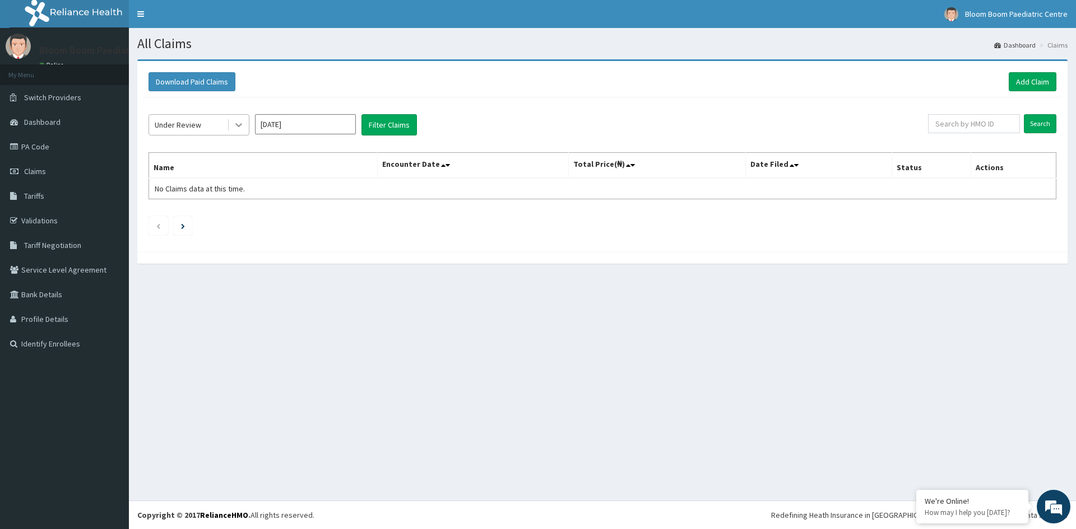
click at [243, 128] on icon at bounding box center [238, 124] width 11 height 11
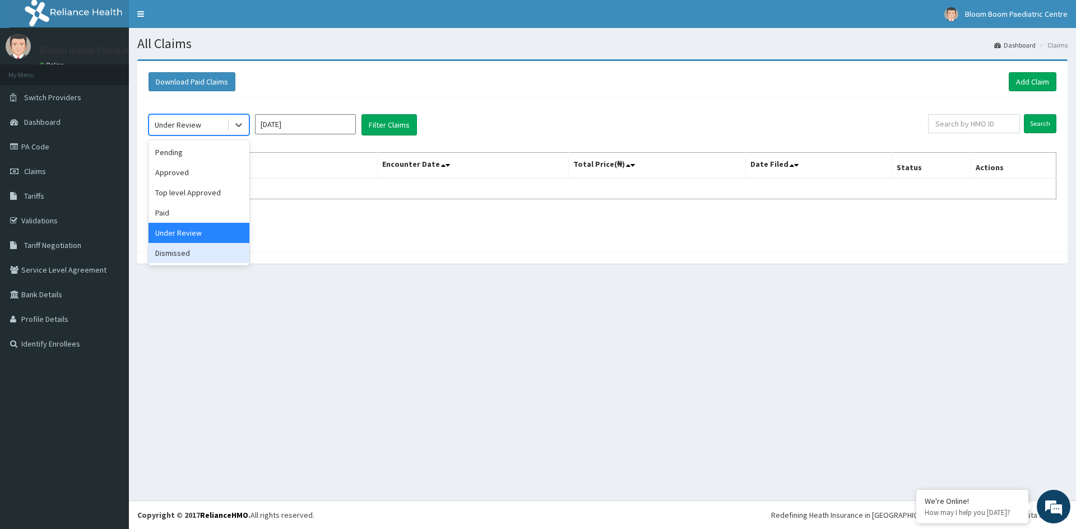
click at [205, 257] on div "Dismissed" at bounding box center [198, 253] width 101 height 20
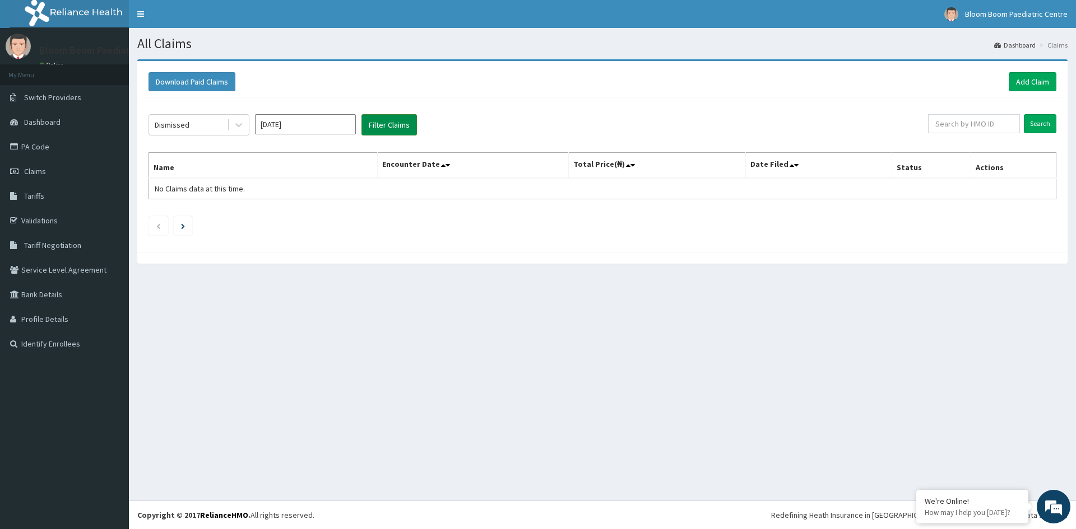
click at [373, 118] on button "Filter Claims" at bounding box center [388, 124] width 55 height 21
click at [294, 121] on input "Jul 2025" at bounding box center [305, 124] width 101 height 20
click at [300, 219] on div "Aug" at bounding box center [305, 217] width 22 height 21
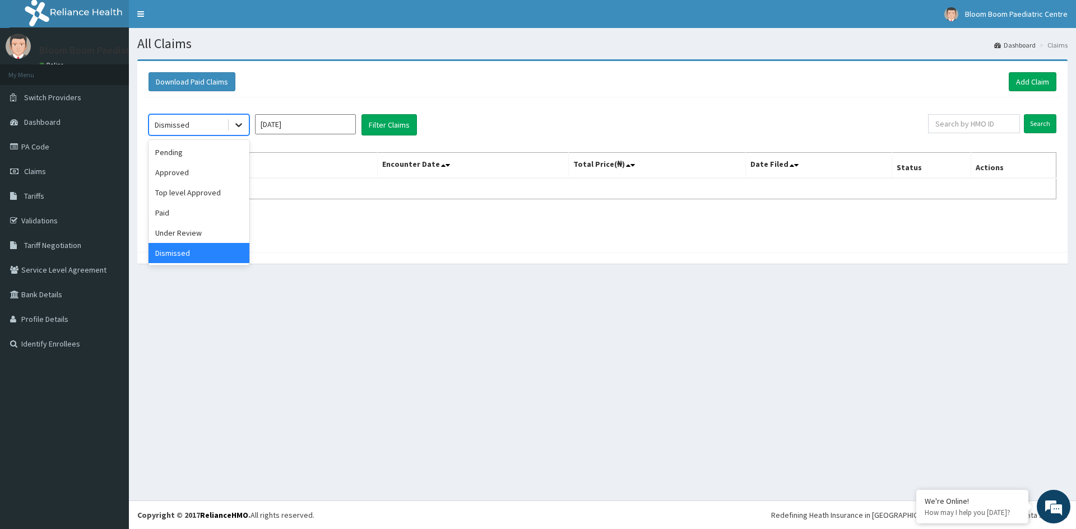
click at [244, 122] on icon at bounding box center [238, 124] width 11 height 11
click at [204, 170] on div "Approved" at bounding box center [198, 172] width 101 height 20
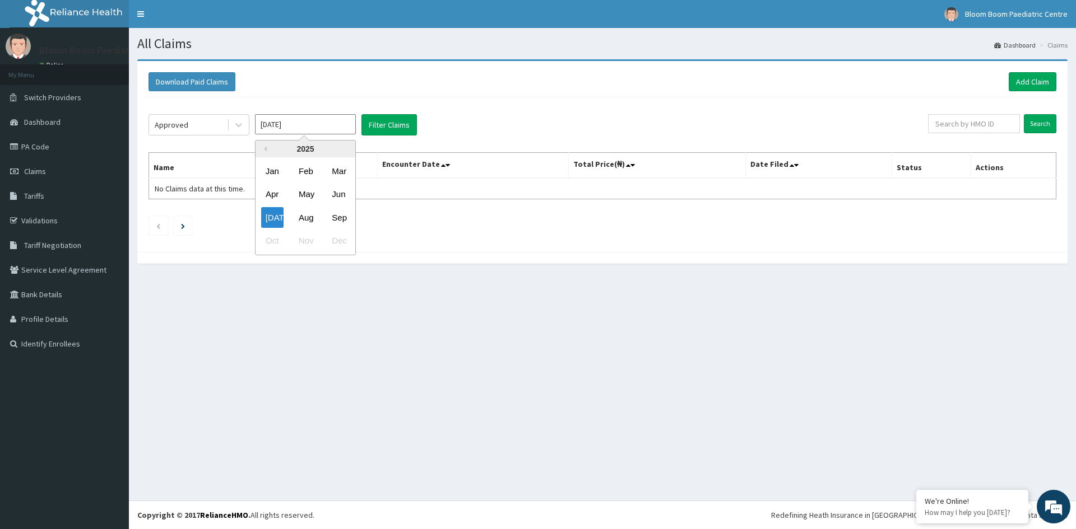
click at [281, 132] on input "Jul 2025" at bounding box center [305, 124] width 101 height 20
click at [308, 212] on div "Aug" at bounding box center [305, 217] width 22 height 21
click at [292, 125] on input "Jul 2025" at bounding box center [305, 124] width 101 height 20
click at [338, 218] on div "Sep" at bounding box center [338, 217] width 22 height 21
type input "[DATE]"
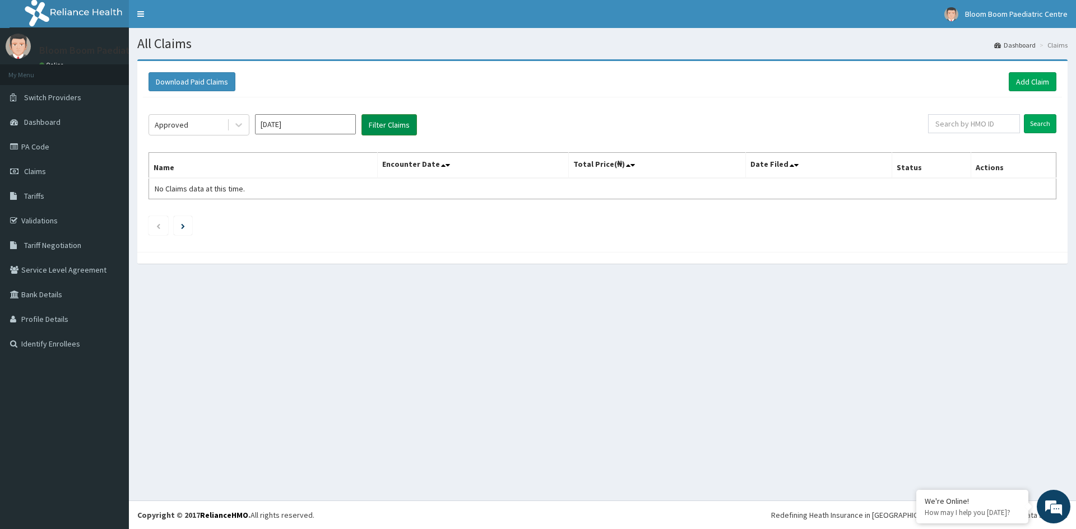
click at [387, 124] on button "Filter Claims" at bounding box center [388, 124] width 55 height 21
click at [380, 117] on button "Filter Claims" at bounding box center [388, 124] width 55 height 21
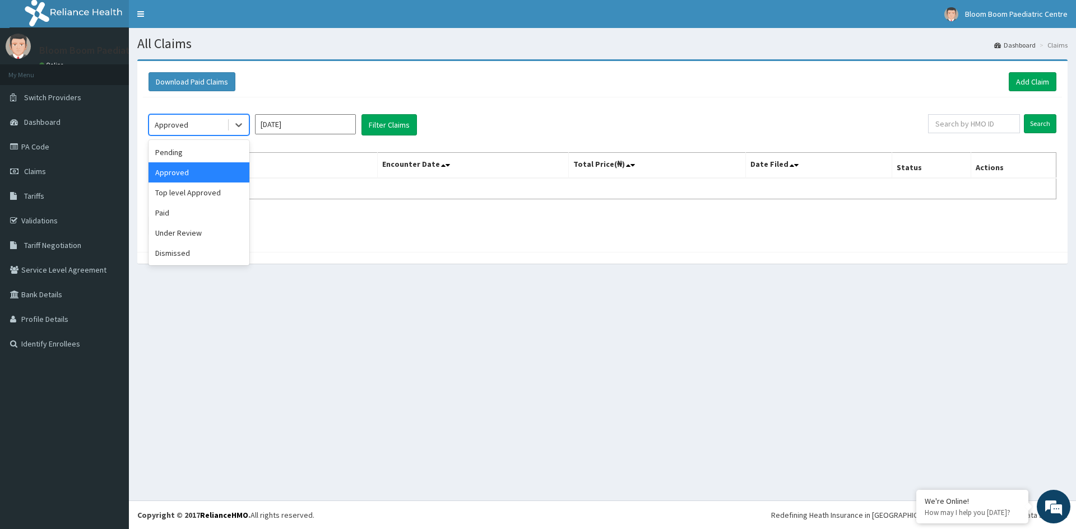
click at [162, 217] on div "Paid" at bounding box center [198, 213] width 101 height 20
click at [304, 127] on input "[DATE]" at bounding box center [305, 124] width 101 height 20
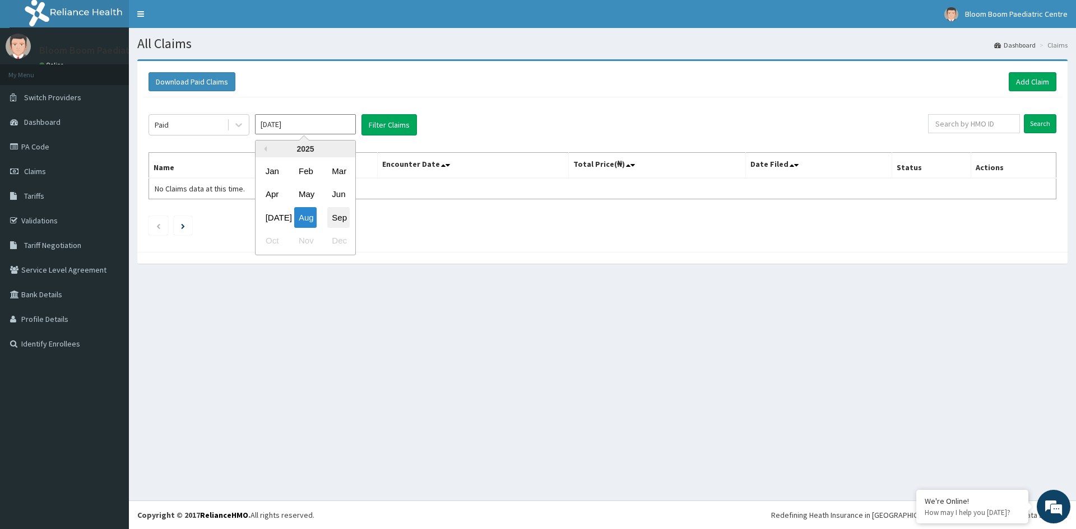
click at [334, 215] on div "Sep" at bounding box center [338, 217] width 22 height 21
click at [385, 126] on button "Filter Claims" at bounding box center [388, 124] width 55 height 21
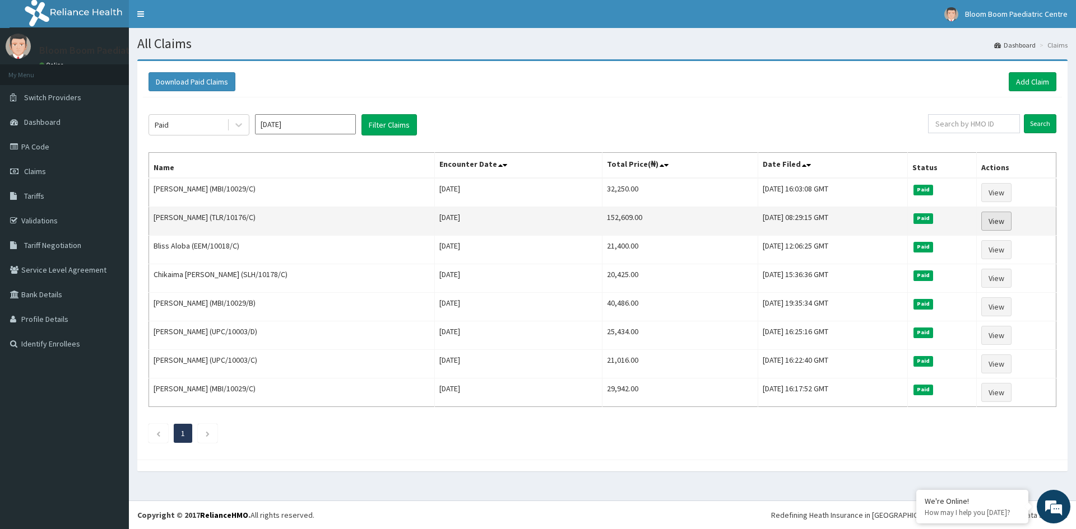
click at [995, 224] on link "View" at bounding box center [996, 221] width 30 height 19
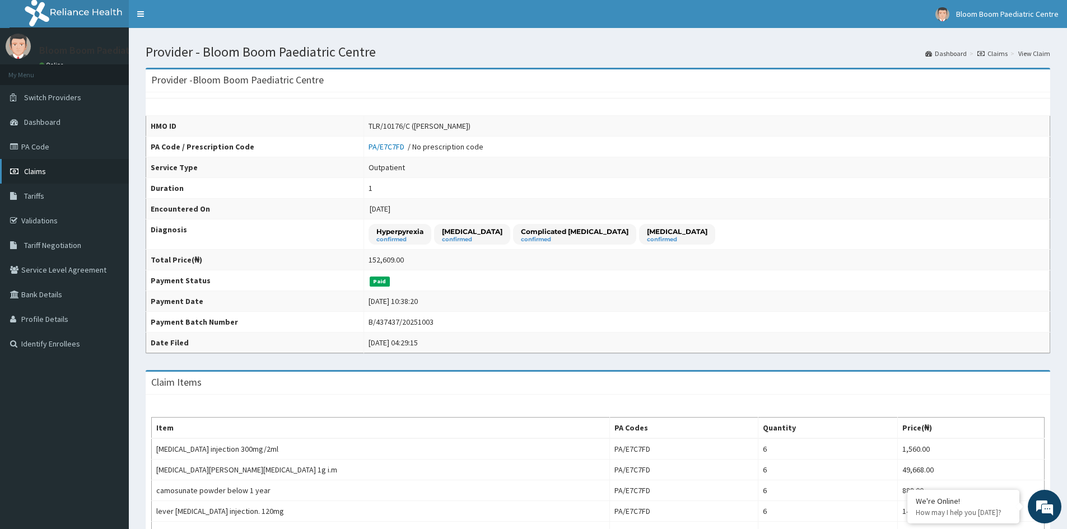
click at [44, 169] on span "Claims" at bounding box center [35, 171] width 22 height 10
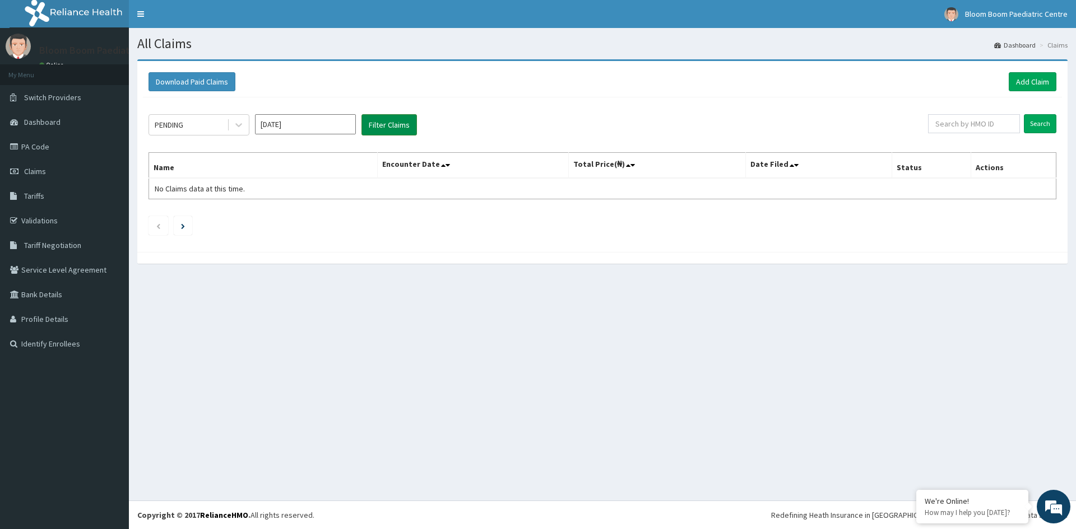
click at [388, 120] on button "Filter Claims" at bounding box center [388, 124] width 55 height 21
click at [304, 122] on input "[DATE]" at bounding box center [305, 124] width 101 height 20
click at [306, 217] on div "Aug" at bounding box center [305, 217] width 22 height 21
click at [310, 129] on input "[DATE]" at bounding box center [305, 124] width 101 height 20
click at [311, 213] on div "Aug" at bounding box center [305, 217] width 22 height 21
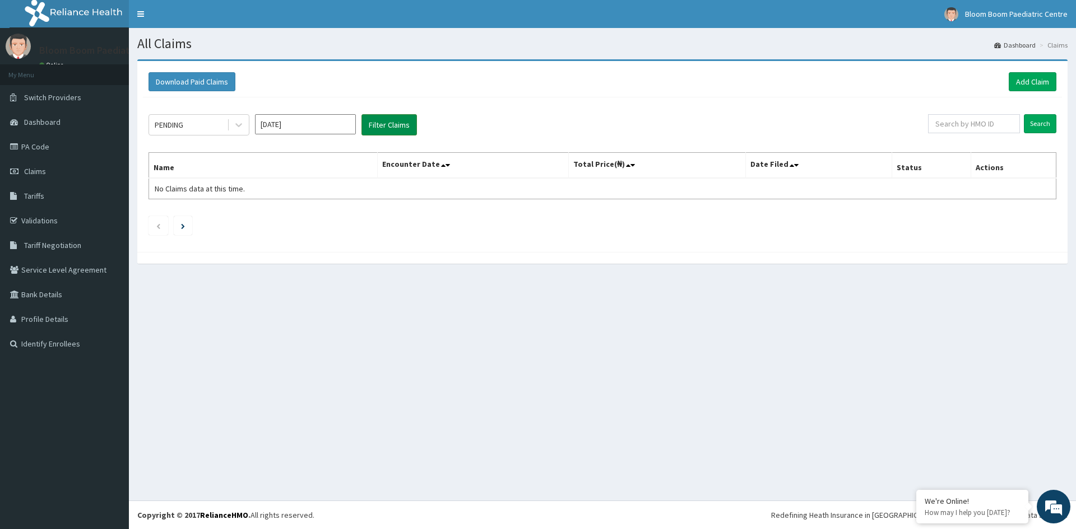
click at [384, 128] on button "Filter Claims" at bounding box center [388, 124] width 55 height 21
click at [392, 120] on button "Filter Claims" at bounding box center [388, 124] width 55 height 21
click at [297, 122] on input "[DATE]" at bounding box center [305, 124] width 101 height 20
click at [306, 219] on div "Aug" at bounding box center [305, 217] width 22 height 21
click at [390, 120] on button "Filter Claims" at bounding box center [388, 124] width 55 height 21
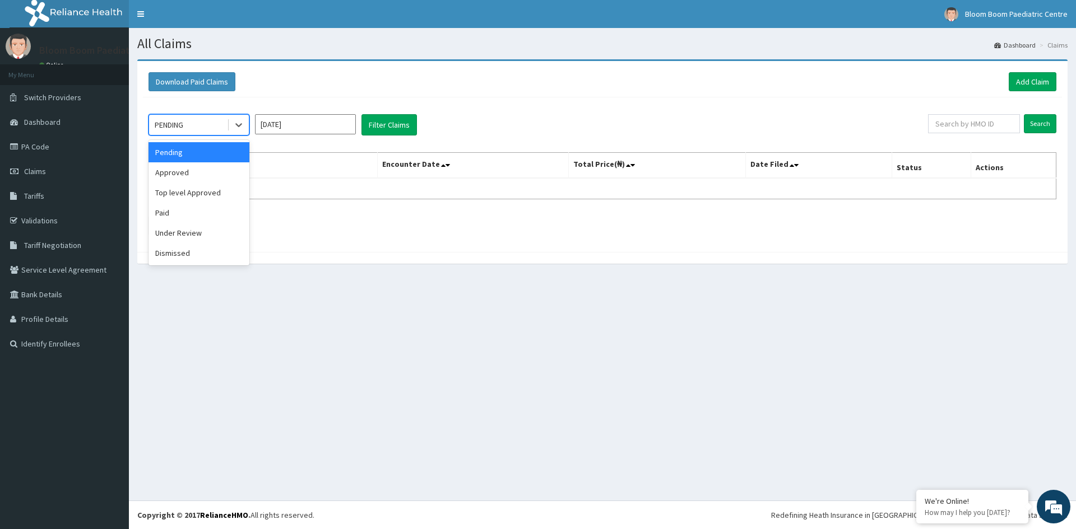
click at [165, 216] on div "Paid" at bounding box center [198, 213] width 101 height 20
click at [309, 121] on input "Jul 2025" at bounding box center [305, 124] width 101 height 20
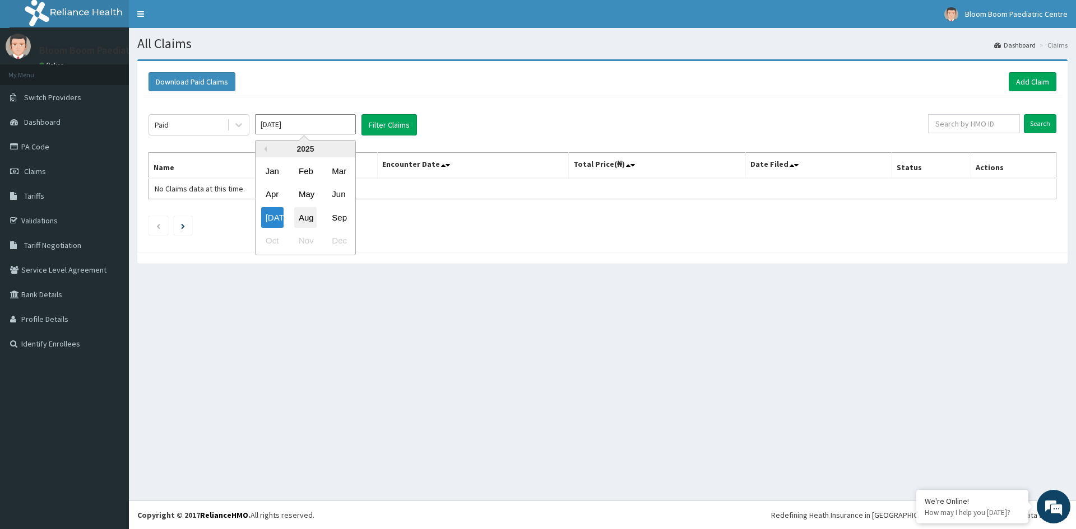
click at [309, 221] on div "Aug" at bounding box center [305, 217] width 22 height 21
click at [302, 117] on input "Jul 2025" at bounding box center [305, 124] width 101 height 20
click at [302, 216] on div "Aug" at bounding box center [305, 217] width 22 height 21
click at [348, 129] on input "Jul 2025" at bounding box center [305, 124] width 101 height 20
click at [309, 219] on div "Aug" at bounding box center [305, 217] width 22 height 21
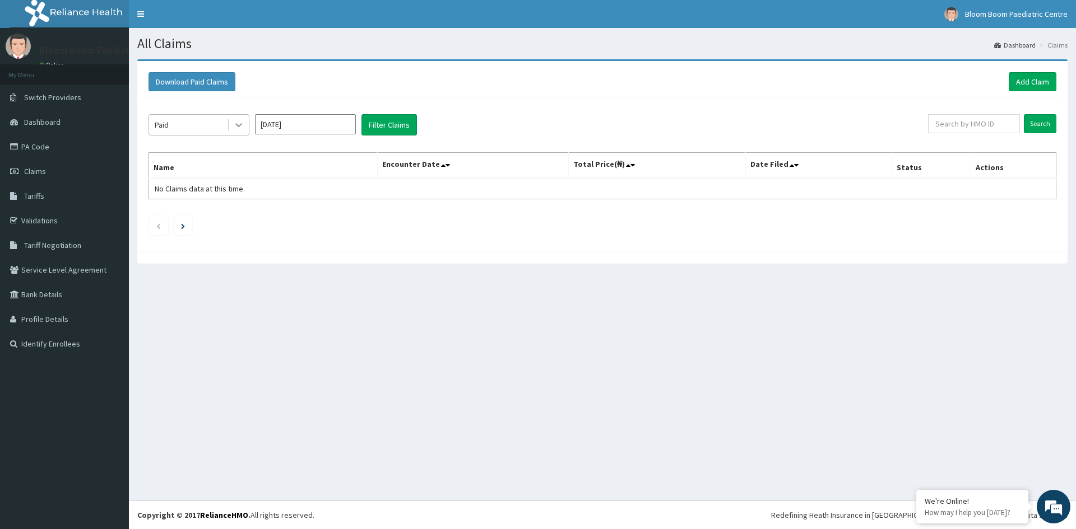
click at [243, 120] on div at bounding box center [239, 125] width 20 height 20
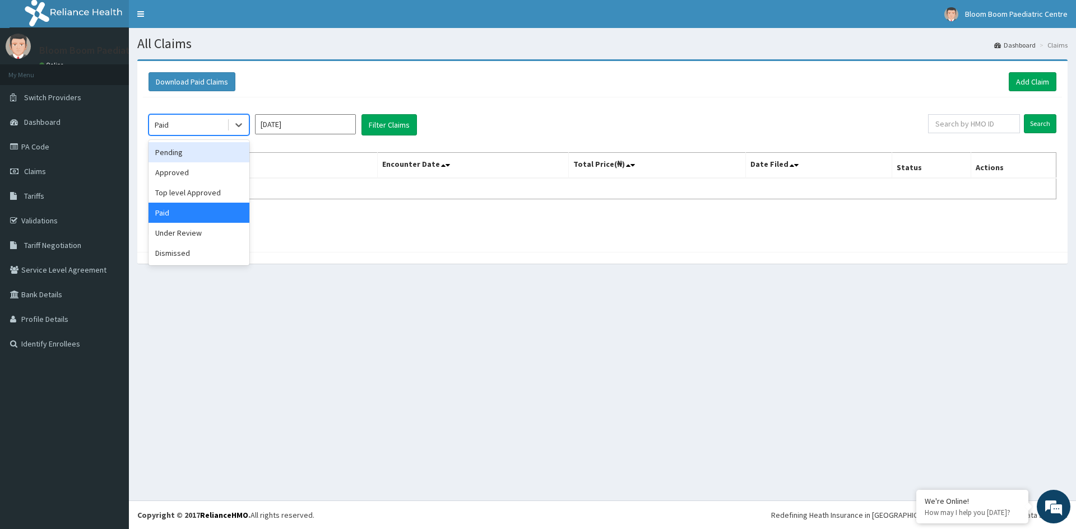
click at [204, 160] on div "Pending" at bounding box center [198, 152] width 101 height 20
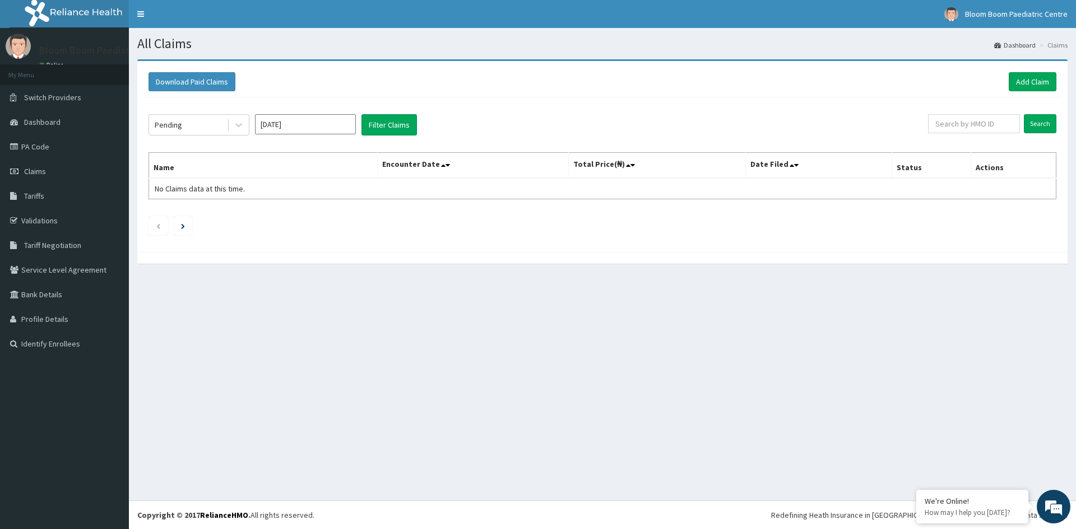
click at [302, 137] on div "Pending Jul 2025 Filter Claims Search Name Encounter Date Total Price(₦) Date F…" at bounding box center [602, 171] width 919 height 149
click at [301, 125] on input "Jul 2025" at bounding box center [305, 124] width 101 height 20
click at [397, 123] on button "Filter Claims" at bounding box center [388, 124] width 55 height 21
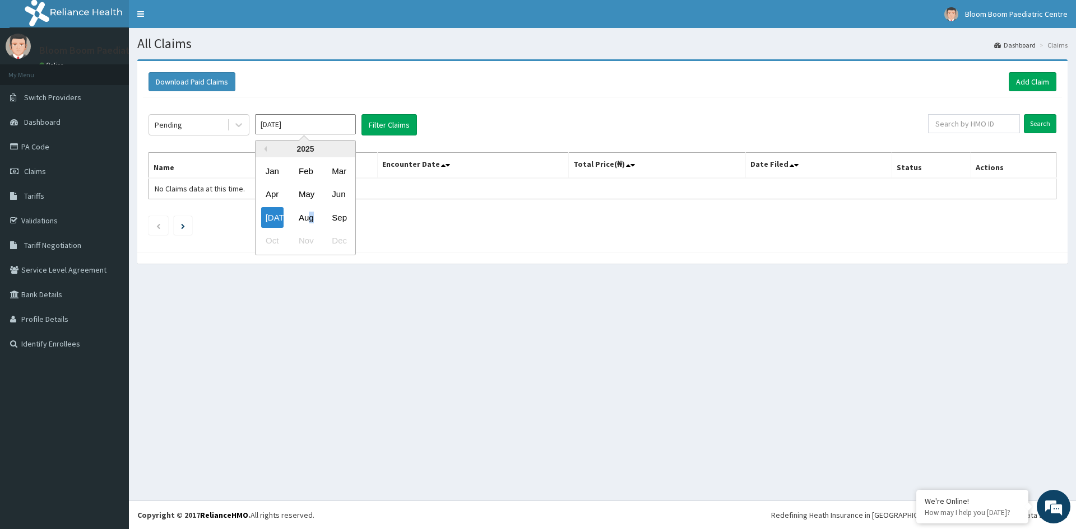
click at [313, 208] on div "Aug" at bounding box center [305, 217] width 22 height 21
click at [269, 118] on input "Jul 2025" at bounding box center [305, 124] width 101 height 20
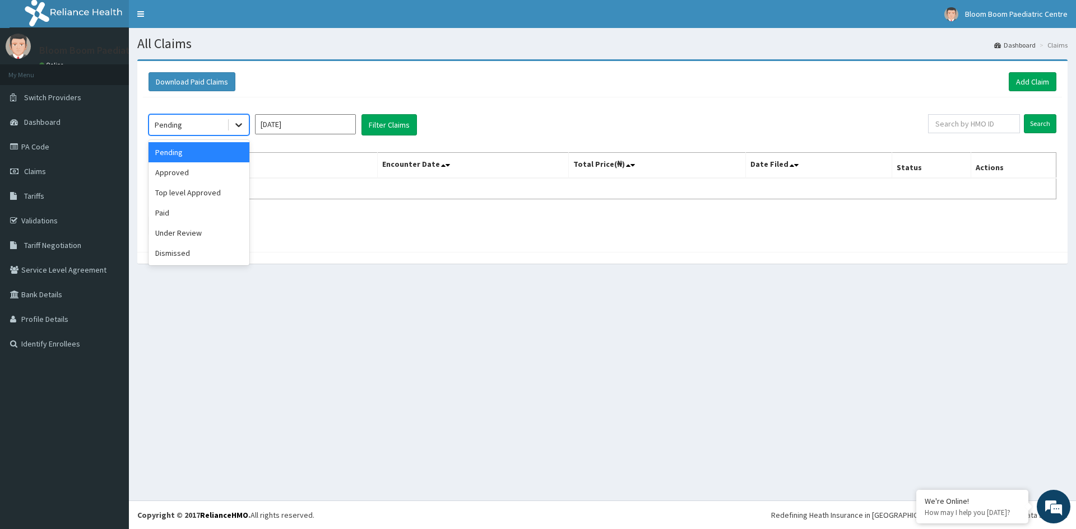
click at [236, 124] on icon at bounding box center [238, 124] width 11 height 11
click at [207, 213] on div "Paid" at bounding box center [198, 213] width 101 height 20
click at [334, 109] on div "option Paid, selected. Select is focused ,type to refine list, press Down to op…" at bounding box center [602, 171] width 919 height 149
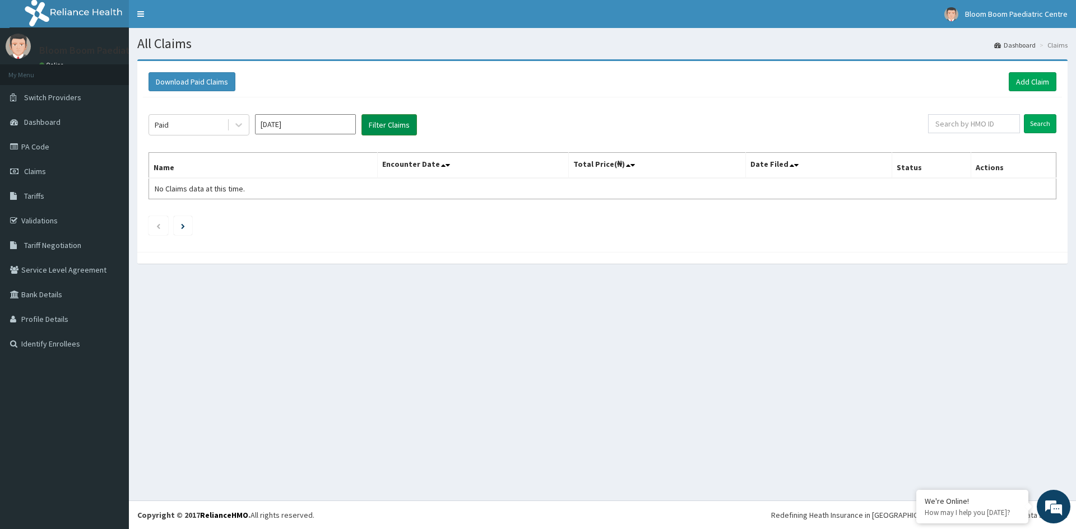
click at [378, 122] on button "Filter Claims" at bounding box center [388, 124] width 55 height 21
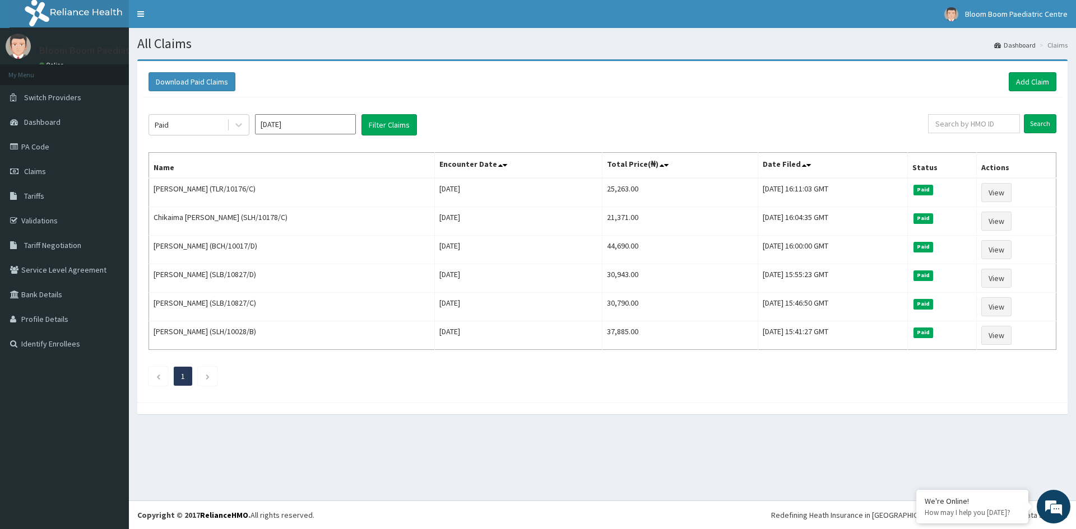
click at [342, 129] on input "Jul 2025" at bounding box center [305, 124] width 101 height 20
click at [341, 117] on input "Jul 2025" at bounding box center [305, 124] width 101 height 20
click at [343, 215] on div "Sep" at bounding box center [338, 217] width 22 height 21
click at [383, 122] on button "Filter Claims" at bounding box center [388, 124] width 55 height 21
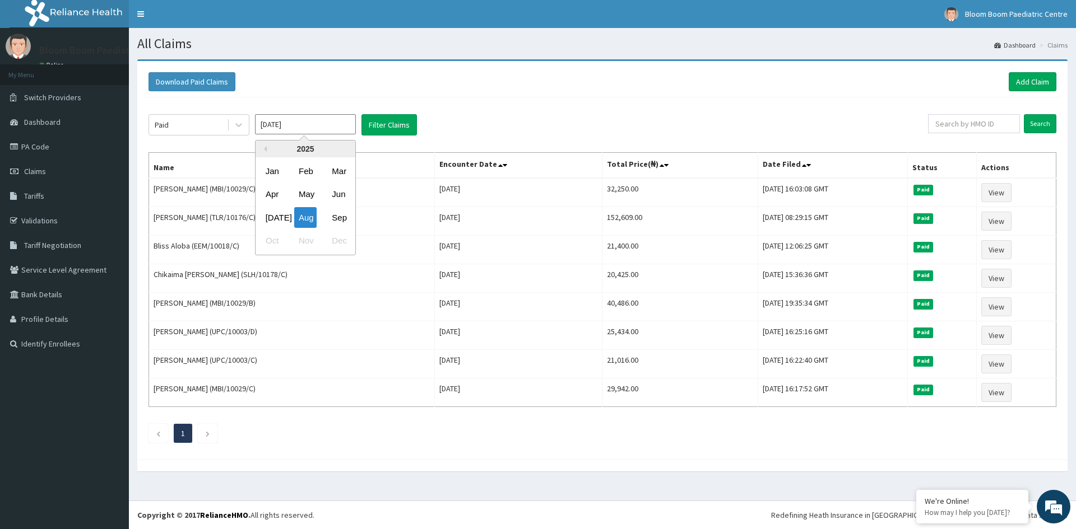
click at [301, 124] on input "[DATE]" at bounding box center [305, 124] width 101 height 20
click at [337, 216] on div "Sep" at bounding box center [338, 217] width 22 height 21
click at [381, 127] on button "Filter Claims" at bounding box center [388, 124] width 55 height 21
click at [316, 122] on input "[DATE]" at bounding box center [305, 124] width 101 height 20
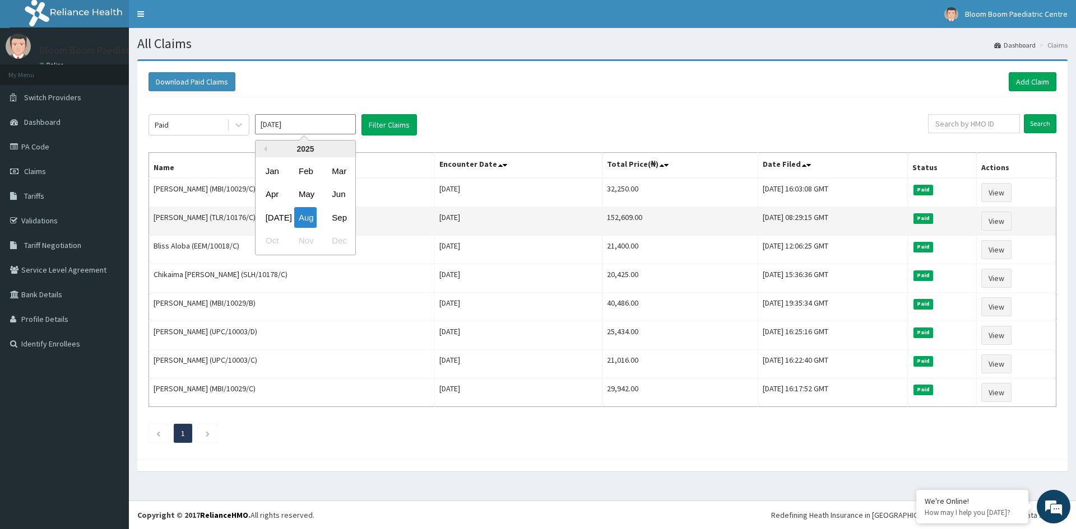
click at [346, 221] on div "Sep" at bounding box center [338, 217] width 22 height 21
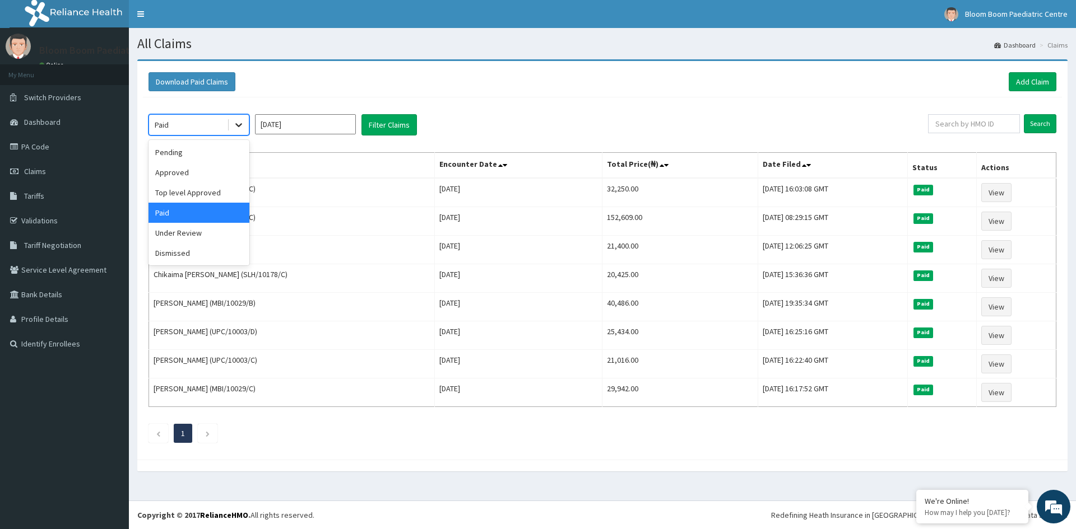
click at [237, 123] on icon at bounding box center [238, 124] width 11 height 11
click at [194, 160] on div "Pending" at bounding box center [198, 152] width 101 height 20
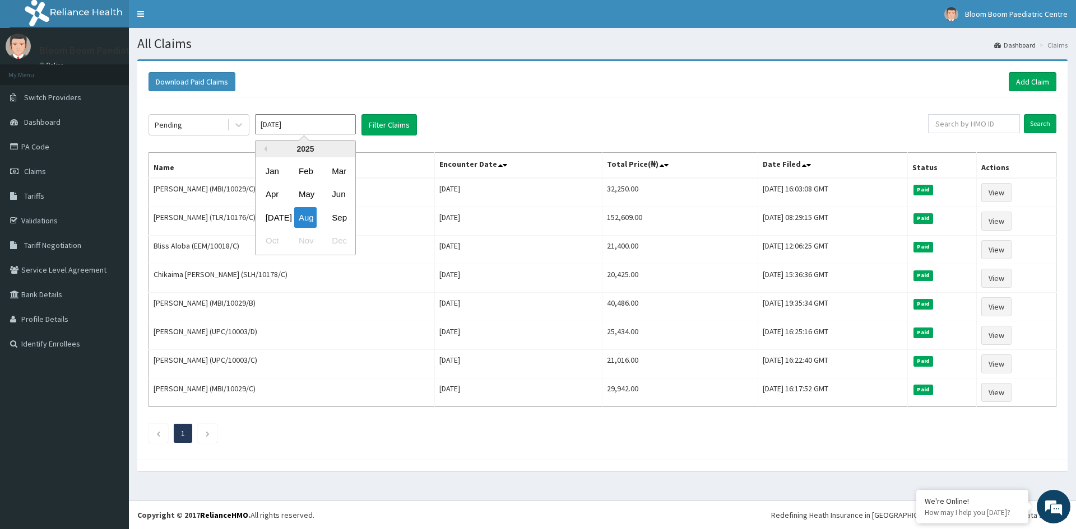
click at [334, 121] on input "[DATE]" at bounding box center [305, 124] width 101 height 20
click at [383, 126] on button "Filter Claims" at bounding box center [388, 124] width 55 height 21
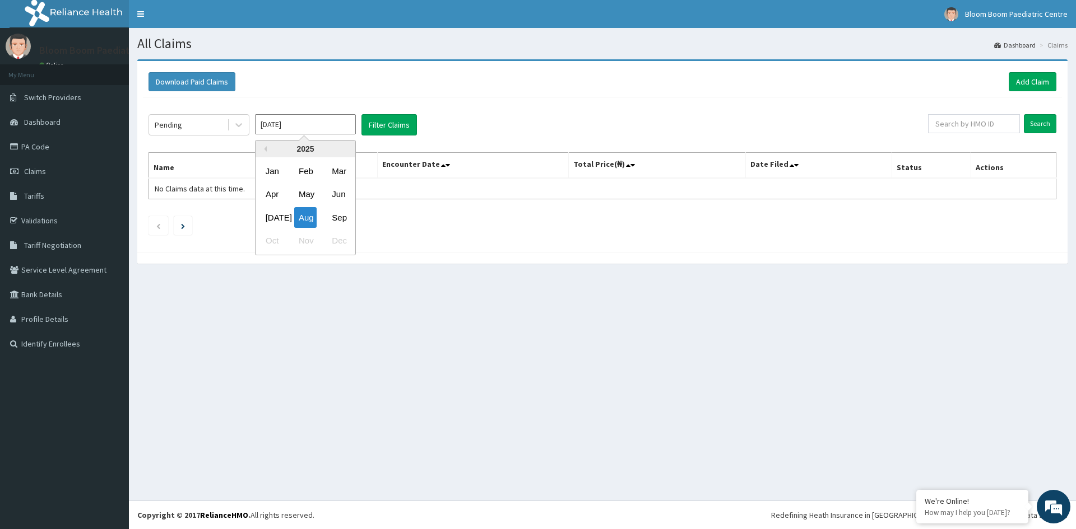
click at [343, 131] on input "[DATE]" at bounding box center [305, 124] width 101 height 20
click at [339, 223] on div "Sep" at bounding box center [338, 217] width 22 height 21
click at [278, 129] on input "[DATE]" at bounding box center [305, 124] width 101 height 20
type input "[DATE]"
click at [373, 123] on button "Filter Claims" at bounding box center [388, 124] width 55 height 21
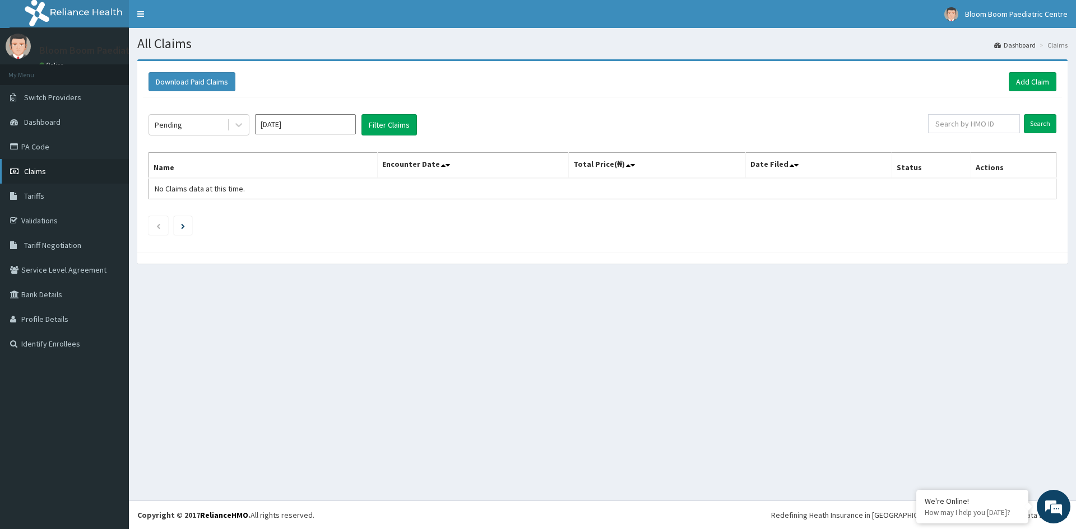
click at [38, 162] on link "Claims" at bounding box center [64, 171] width 129 height 25
click at [237, 124] on icon at bounding box center [238, 124] width 11 height 11
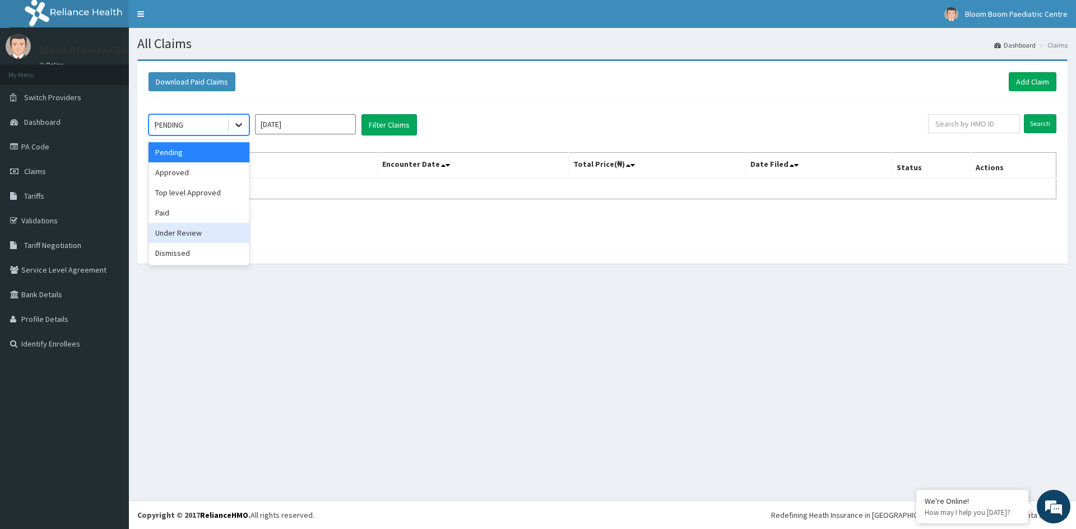
type input "]"
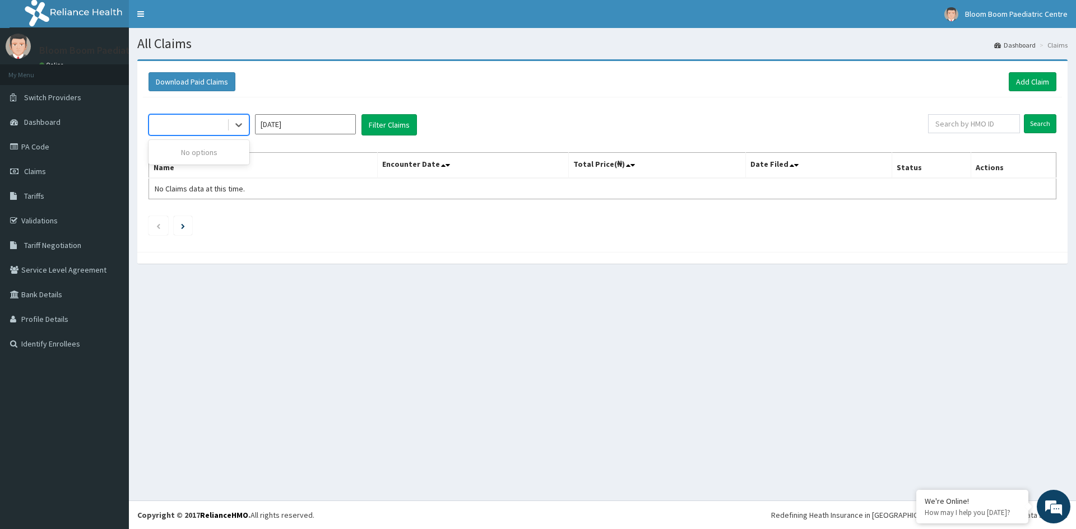
click at [203, 122] on div "]" at bounding box center [188, 125] width 78 height 18
click at [397, 127] on button "Filter Claims" at bounding box center [388, 124] width 55 height 21
click at [242, 127] on icon at bounding box center [238, 124] width 11 height 11
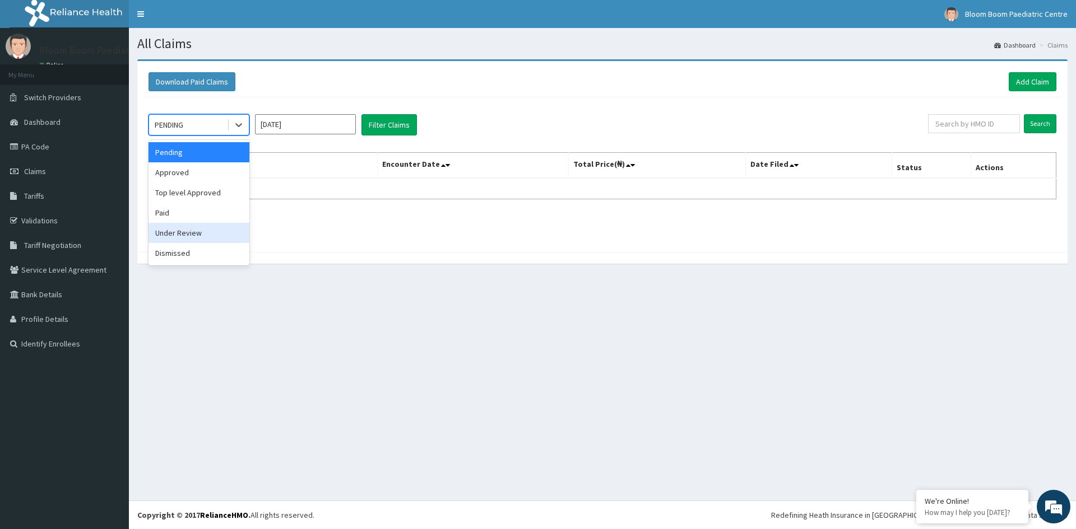
click at [217, 240] on div "Under Review" at bounding box center [198, 233] width 101 height 20
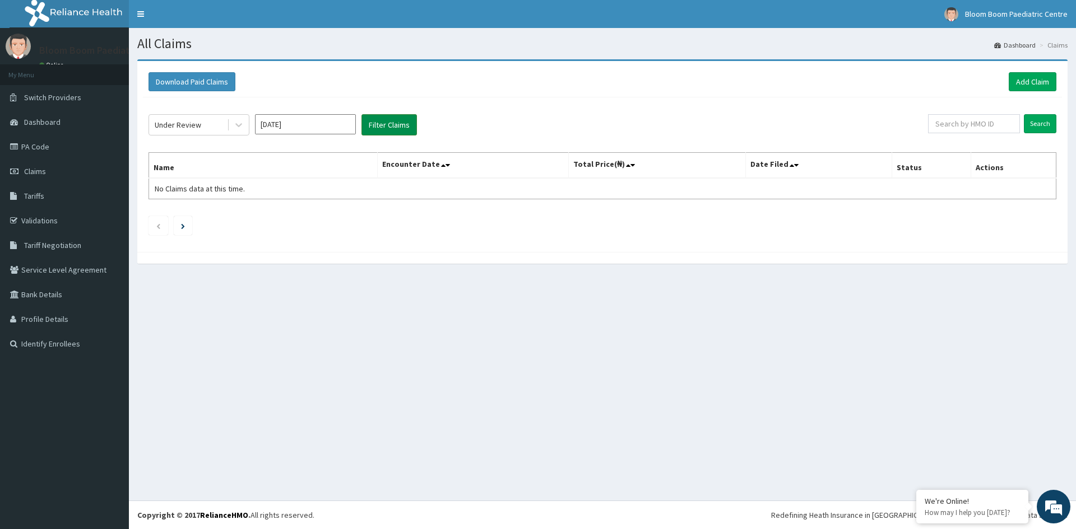
click at [384, 123] on button "Filter Claims" at bounding box center [388, 124] width 55 height 21
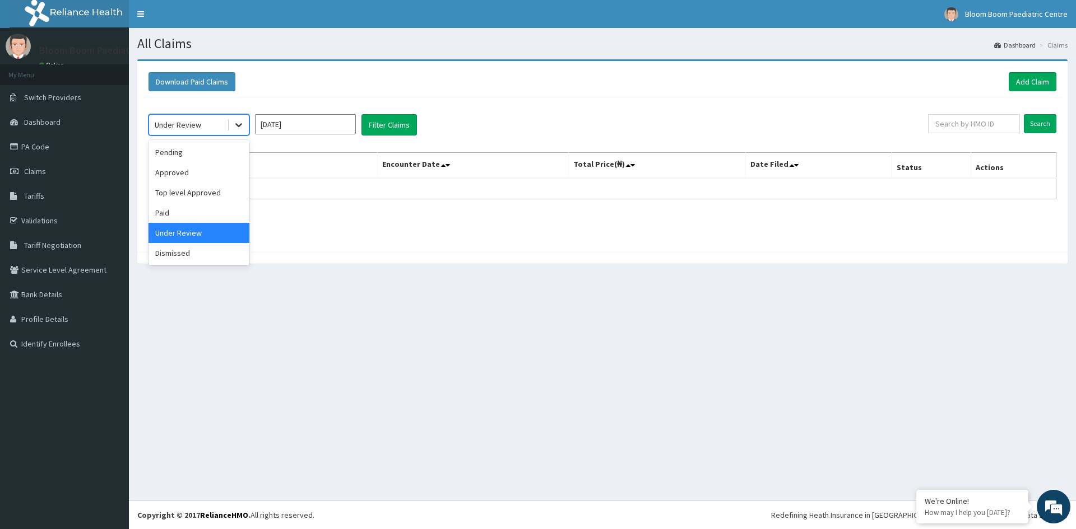
click at [240, 128] on icon at bounding box center [238, 124] width 11 height 11
click at [194, 210] on div "Paid" at bounding box center [198, 213] width 101 height 20
click at [388, 127] on button "Filter Claims" at bounding box center [388, 124] width 55 height 21
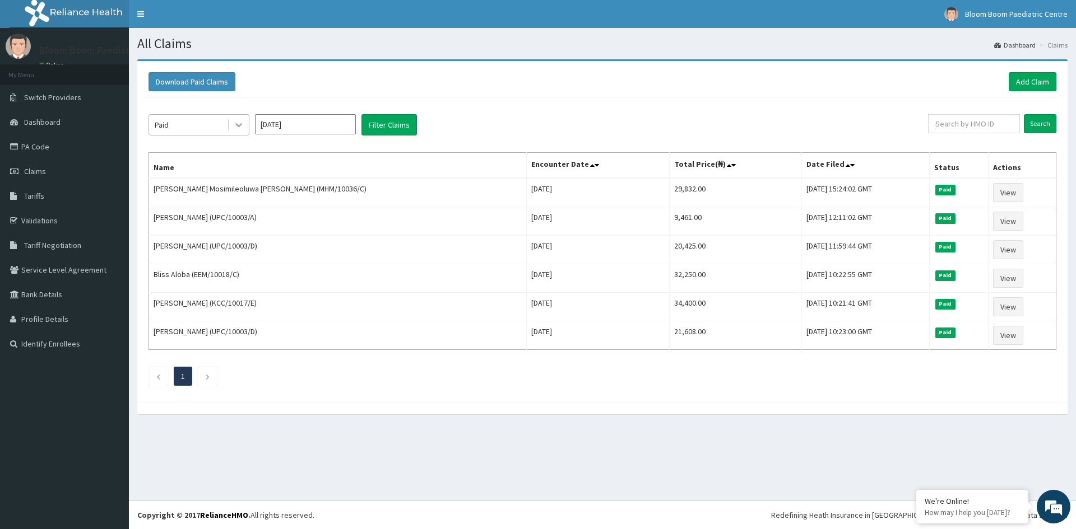
click at [240, 127] on icon at bounding box center [238, 124] width 11 height 11
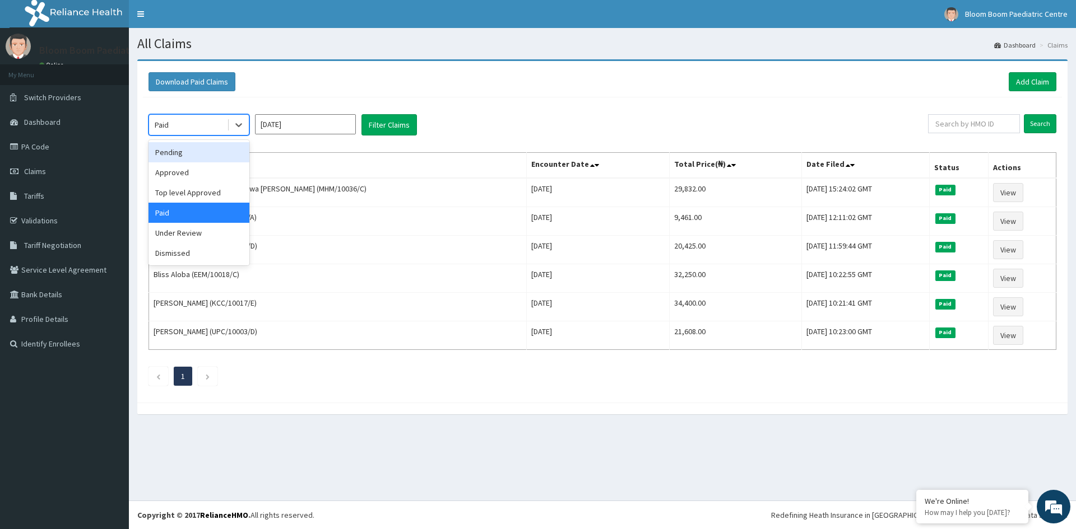
click at [195, 154] on div "Pending" at bounding box center [198, 152] width 101 height 20
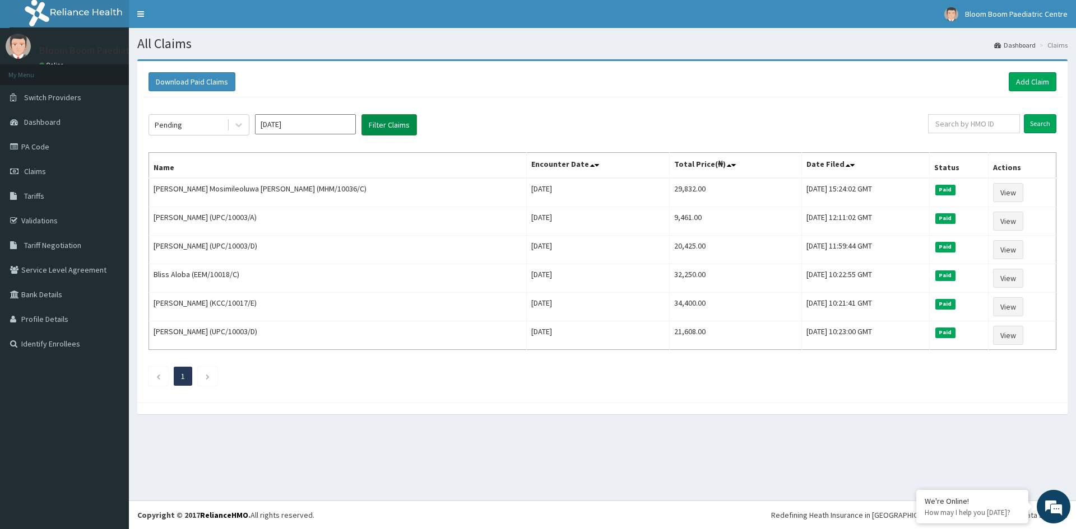
click at [392, 127] on button "Filter Claims" at bounding box center [388, 124] width 55 height 21
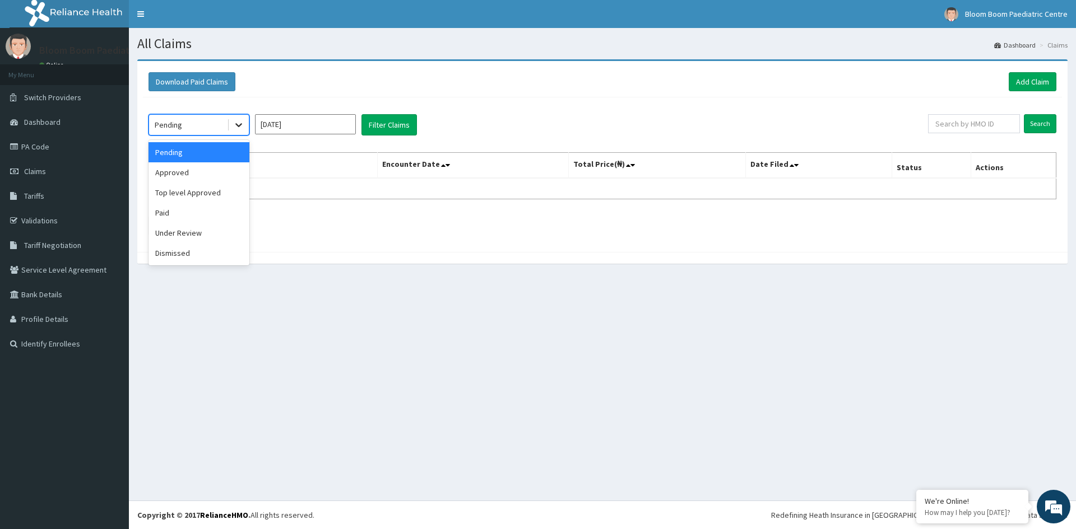
click at [238, 128] on icon at bounding box center [238, 124] width 11 height 11
click at [1061, 45] on li "Claims" at bounding box center [1051, 45] width 31 height 10
click at [241, 120] on icon at bounding box center [238, 124] width 11 height 11
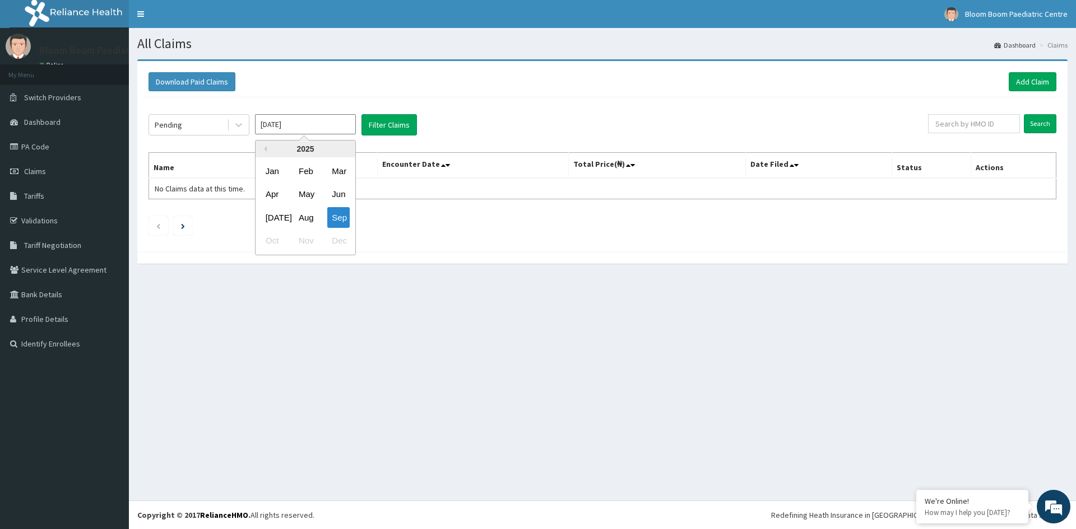
click at [290, 132] on input "[DATE]" at bounding box center [305, 124] width 101 height 20
click at [330, 327] on div "All Claims Dashboard Claims Download Paid Claims Add Claim × Note you can only …" at bounding box center [602, 264] width 947 height 473
click at [310, 119] on input "[DATE]" at bounding box center [305, 124] width 101 height 20
click at [272, 240] on div "Oct Nov Dec" at bounding box center [305, 241] width 100 height 23
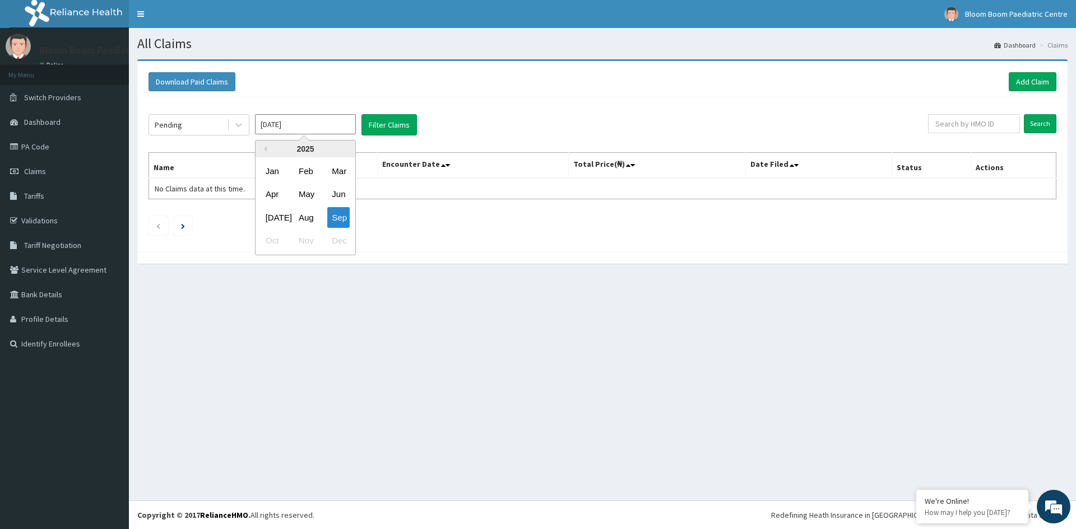
click at [345, 225] on div "Sep" at bounding box center [338, 217] width 22 height 21
type input "[DATE]"
click at [389, 125] on button "Filter Claims" at bounding box center [388, 124] width 55 height 21
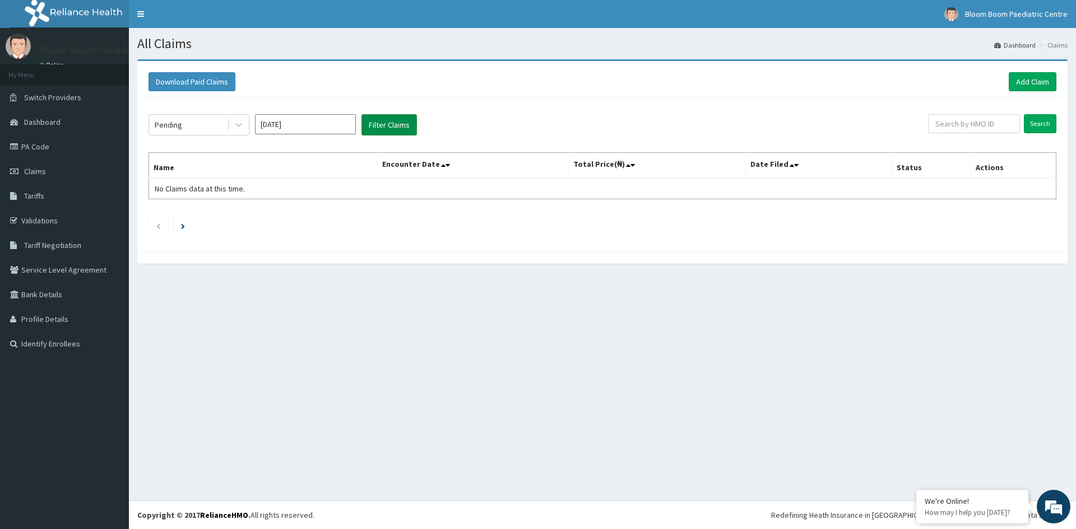
click at [389, 125] on button "Filter Claims" at bounding box center [388, 124] width 55 height 21
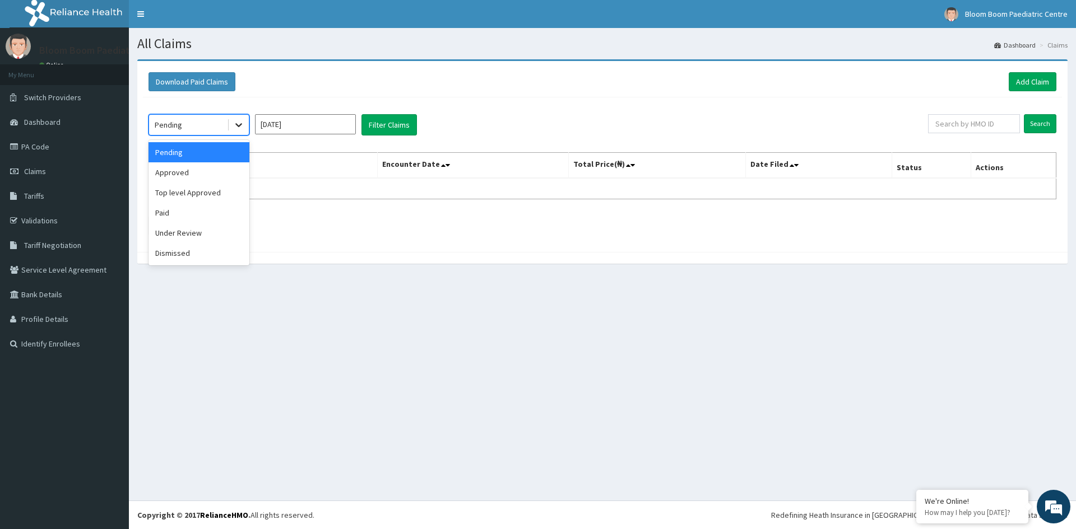
click at [238, 127] on icon at bounding box center [238, 124] width 11 height 11
click at [218, 231] on div "Under Review" at bounding box center [198, 233] width 101 height 20
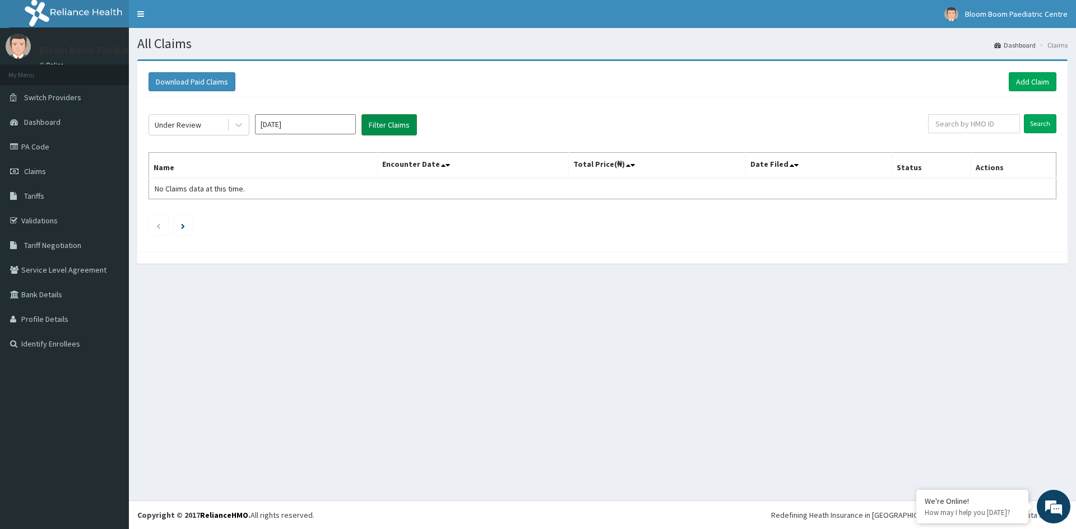
click at [383, 123] on button "Filter Claims" at bounding box center [388, 124] width 55 height 21
click at [382, 123] on button "Filter Claims" at bounding box center [388, 124] width 55 height 21
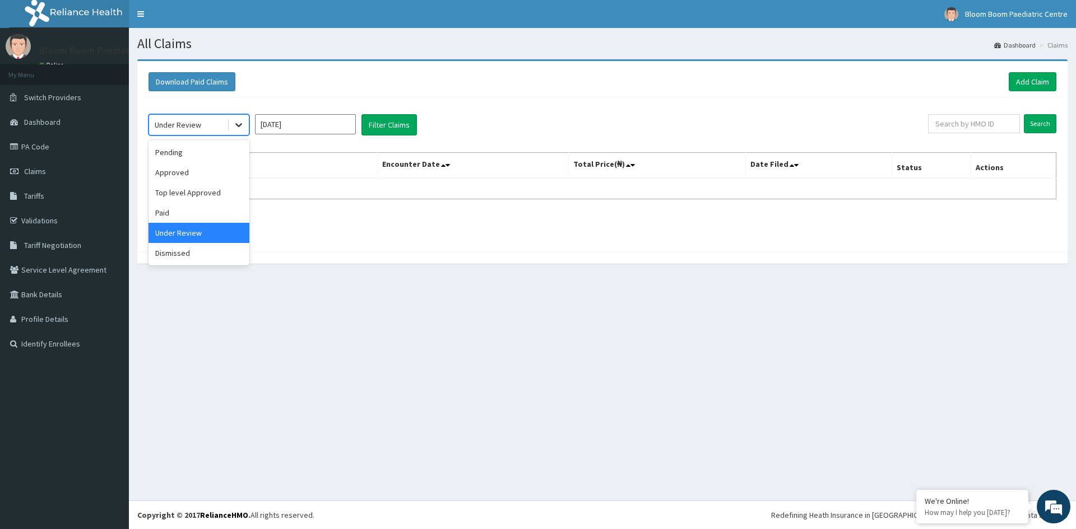
click at [239, 131] on icon at bounding box center [238, 124] width 11 height 11
click at [190, 148] on div "Pending" at bounding box center [198, 152] width 101 height 20
